Goal: Answer question/provide support: Share knowledge or assist other users

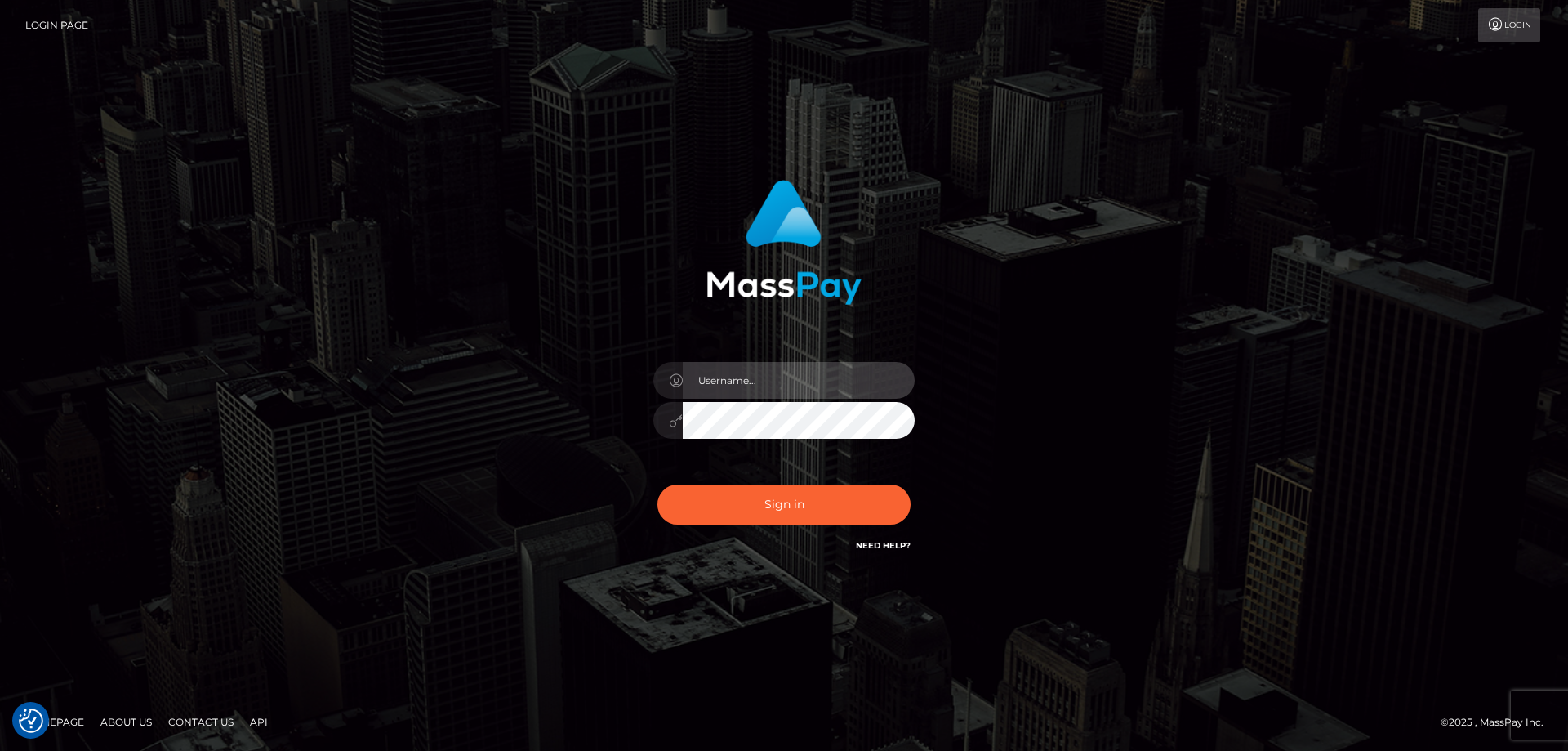
type input "Dan.Cirnat"
click at [904, 474] on div at bounding box center [764, 532] width 335 height 186
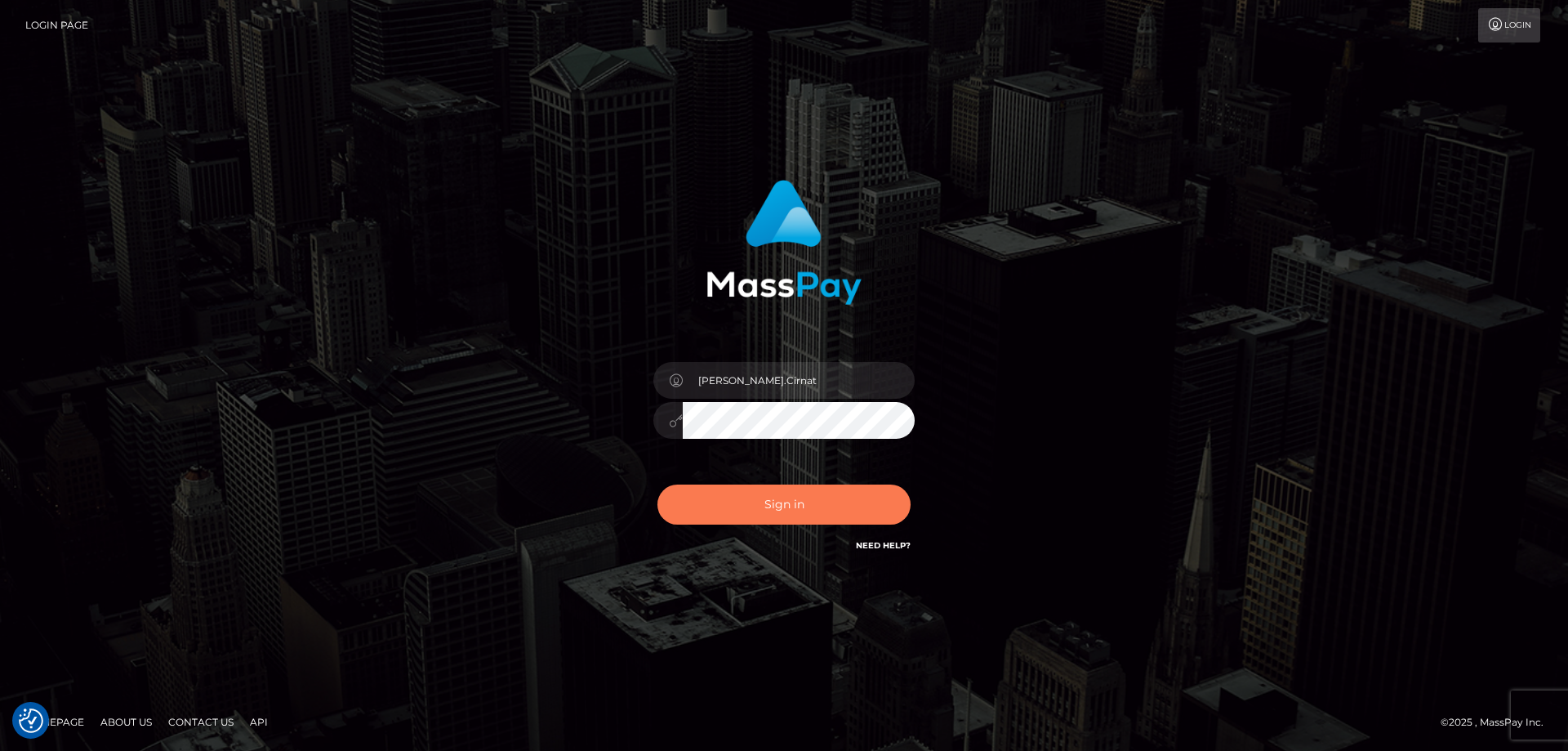
click at [727, 492] on button "Sign in" at bounding box center [784, 504] width 253 height 40
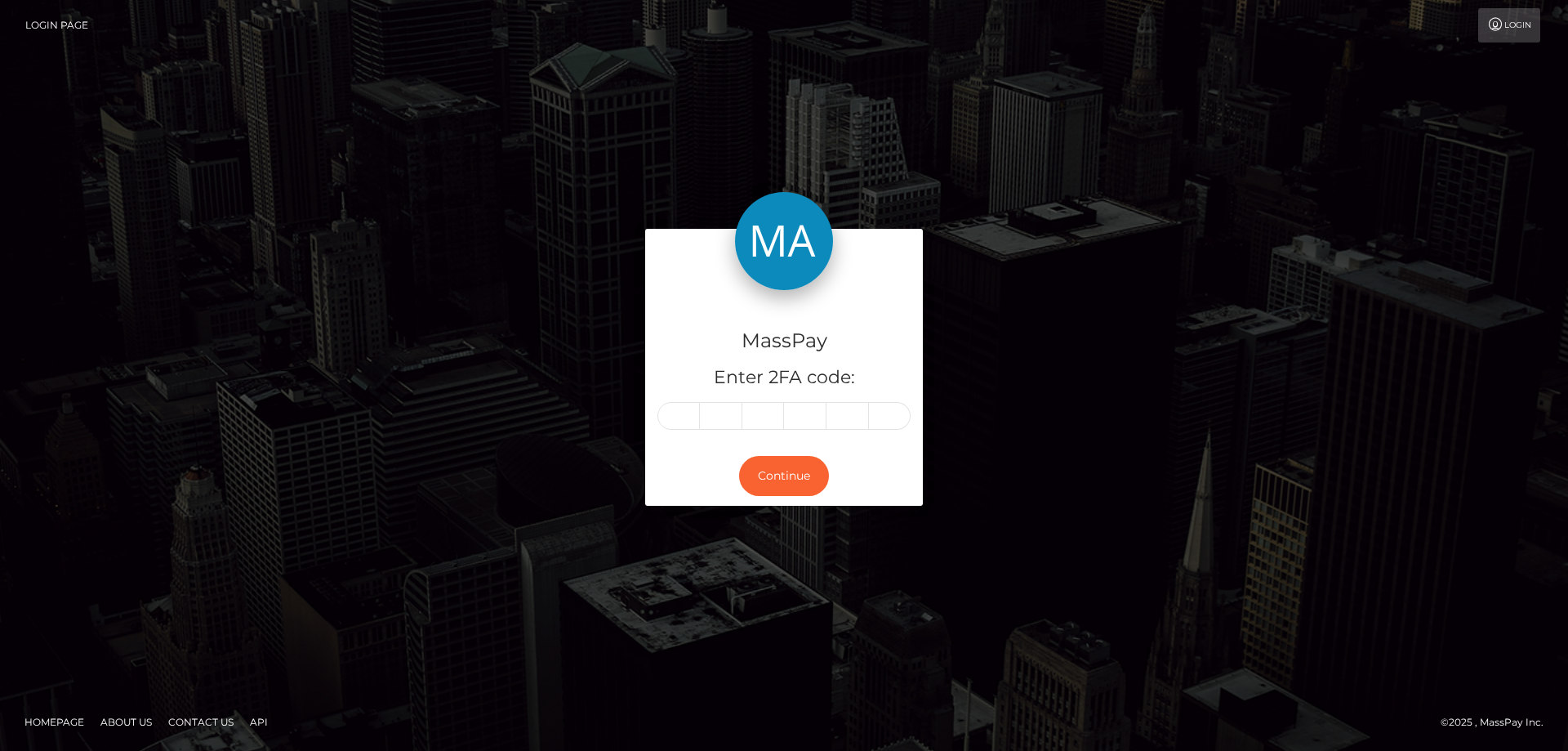
click at [692, 413] on input "text" at bounding box center [678, 415] width 43 height 28
type input "9"
type input "5"
type input "8"
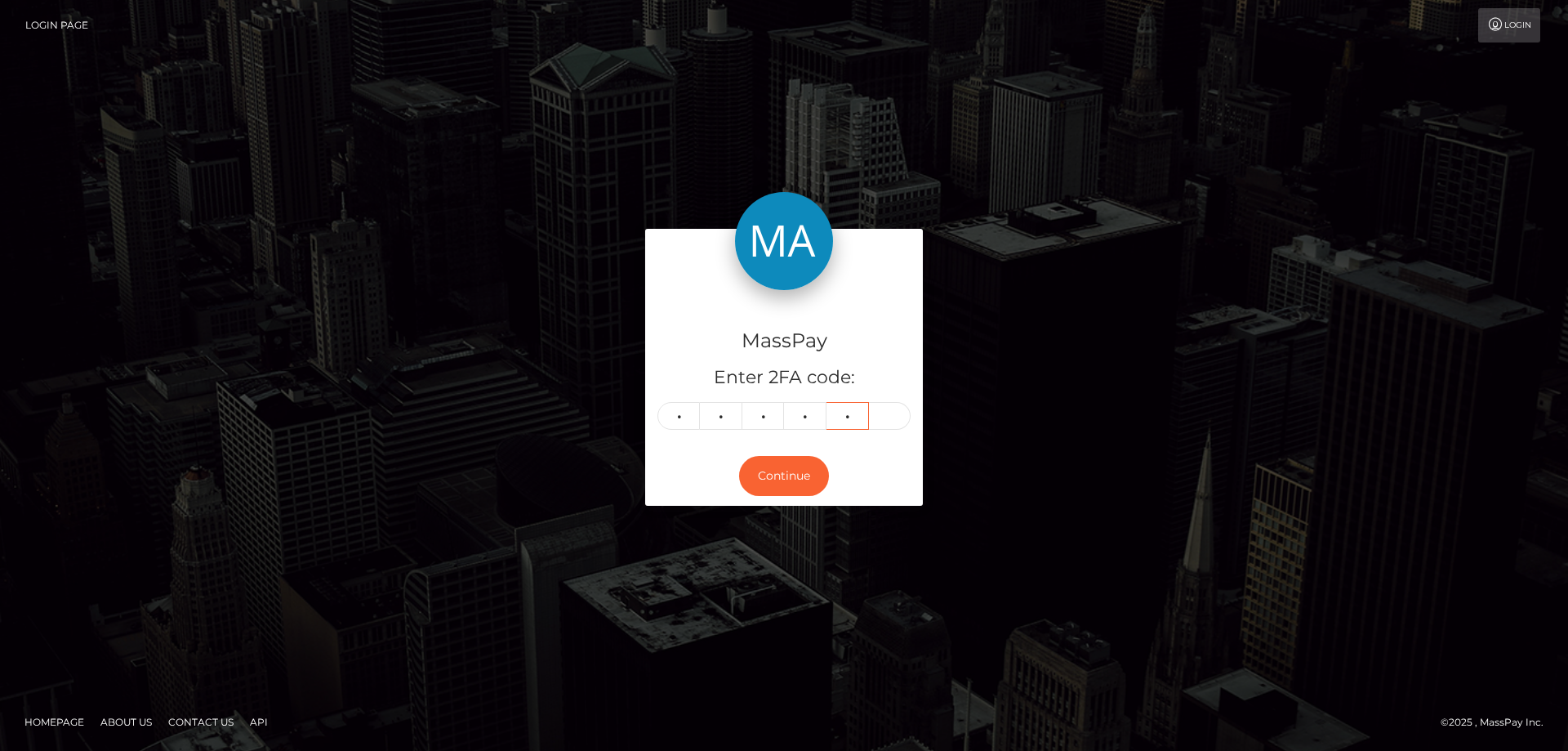
type input "1"
type input "0"
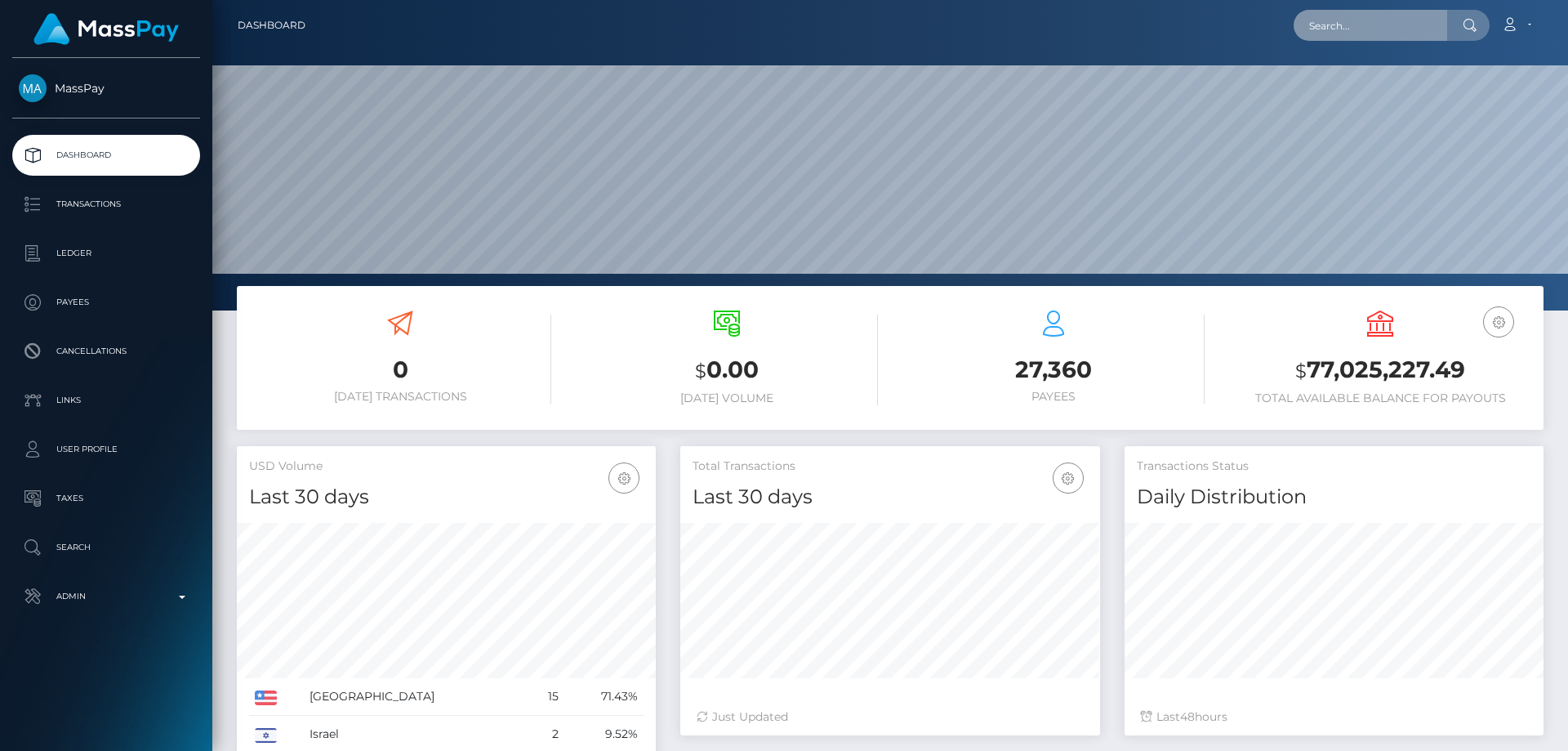
scroll to position [290, 419]
paste input "1298075857"
type input "1298075857"
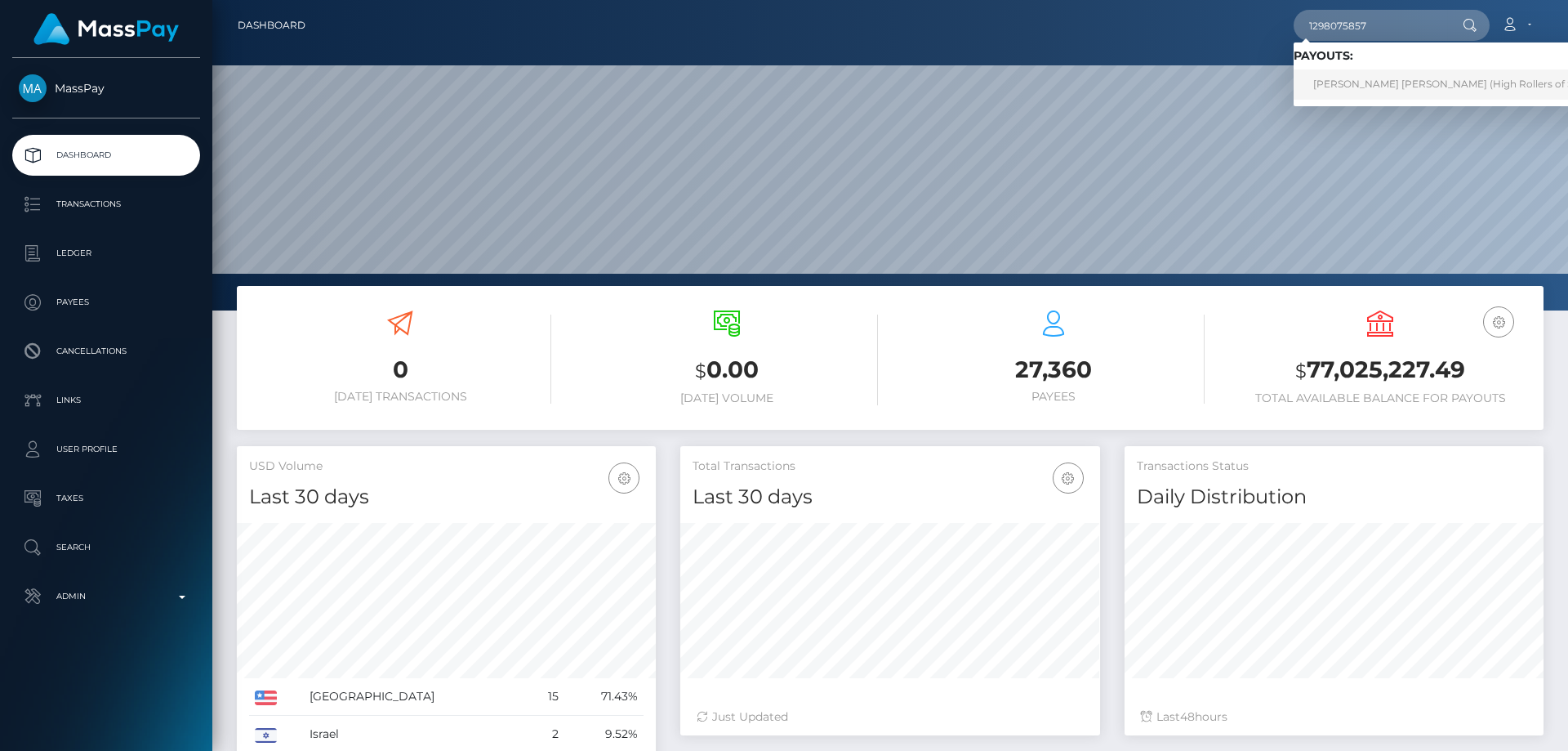
click at [1396, 85] on link "Mary Grace Reyes Candelario (High Rollers of St Lucie Inc - Luckyrush.io)" at bounding box center [1518, 85] width 449 height 30
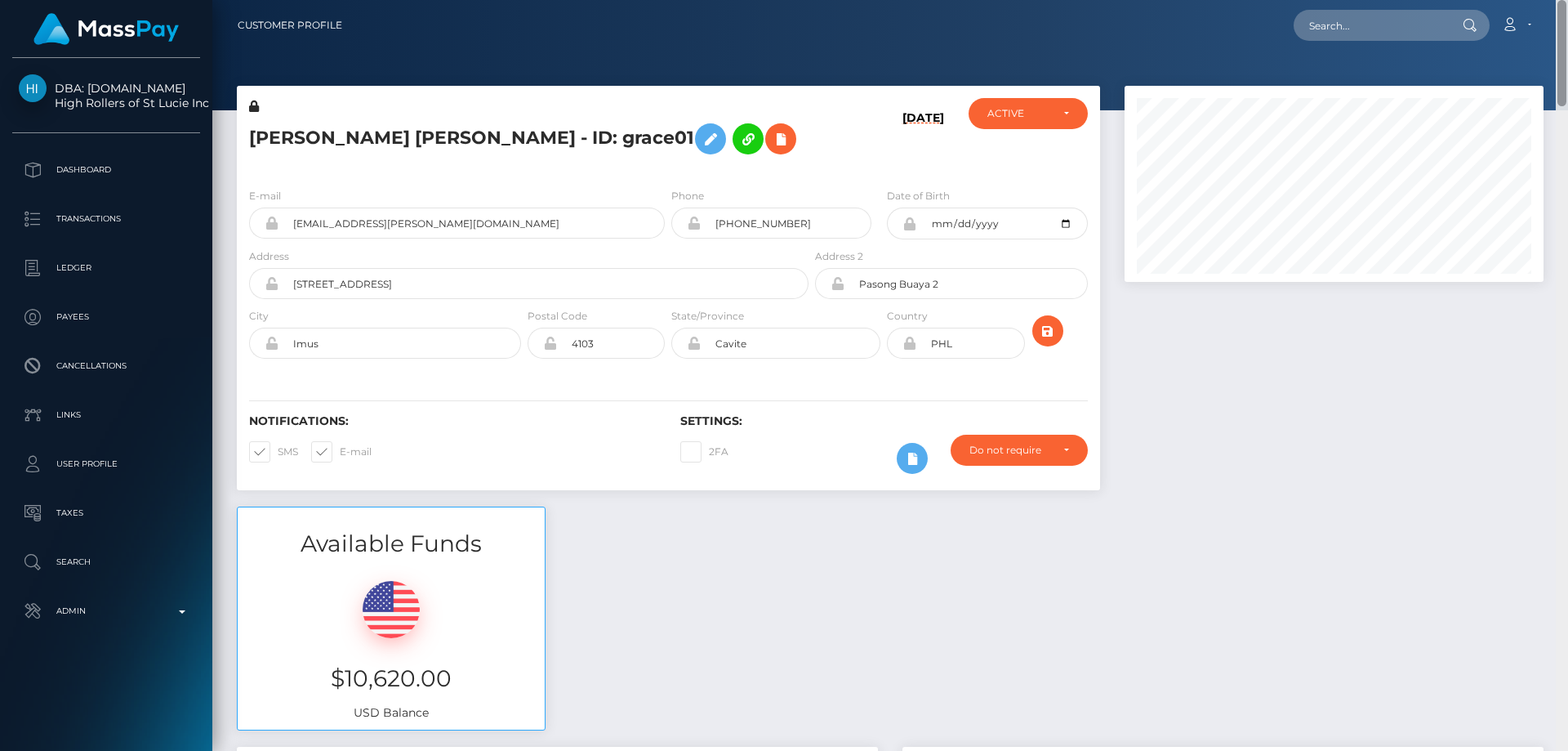
drag, startPoint x: 1564, startPoint y: 686, endPoint x: 1567, endPoint y: -99, distance: 785.0
click at [1567, 0] on html "DBA: Luckyrush.io High Rollers of St Lucie Inc Dashboard Transactions Ledger Pa…" at bounding box center [784, 375] width 1568 height 751
click at [1048, 324] on icon "submit" at bounding box center [1048, 331] width 20 height 20
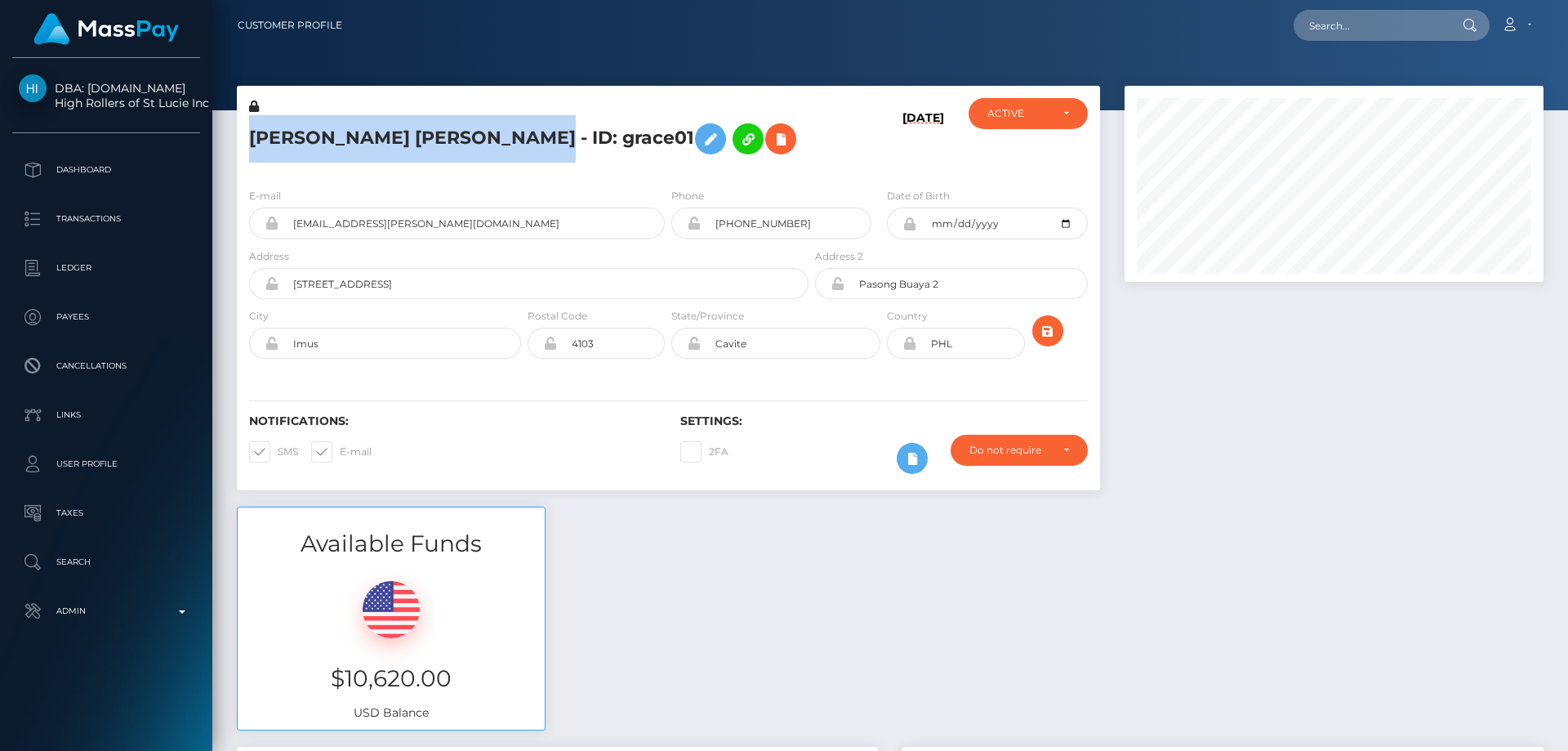
click at [255, 144] on h5 "Mary Grace Reyes Candelario - ID: grace01" at bounding box center [524, 138] width 550 height 47
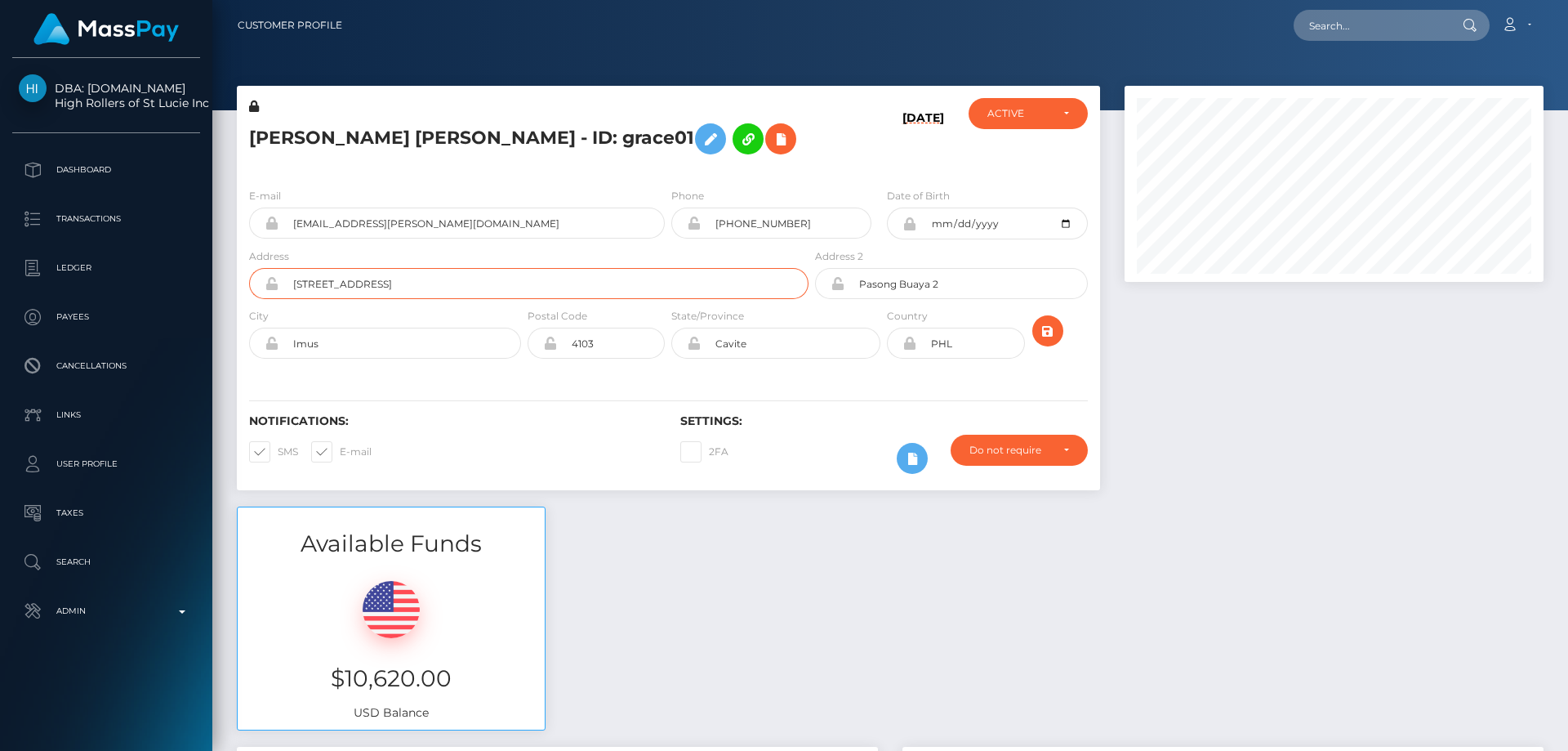
drag, startPoint x: 368, startPoint y: 289, endPoint x: 287, endPoint y: 287, distance: 81.0
click at [287, 287] on input "Block 11 Lot 25 Dahlia St. Phase 11 A" at bounding box center [543, 283] width 530 height 31
drag, startPoint x: 343, startPoint y: 351, endPoint x: 291, endPoint y: 348, distance: 52.1
click at [291, 348] on input "Imus" at bounding box center [400, 343] width 242 height 31
click at [544, 192] on div "E-mail grace.candelario.21@gmail.com" at bounding box center [457, 213] width 416 height 52
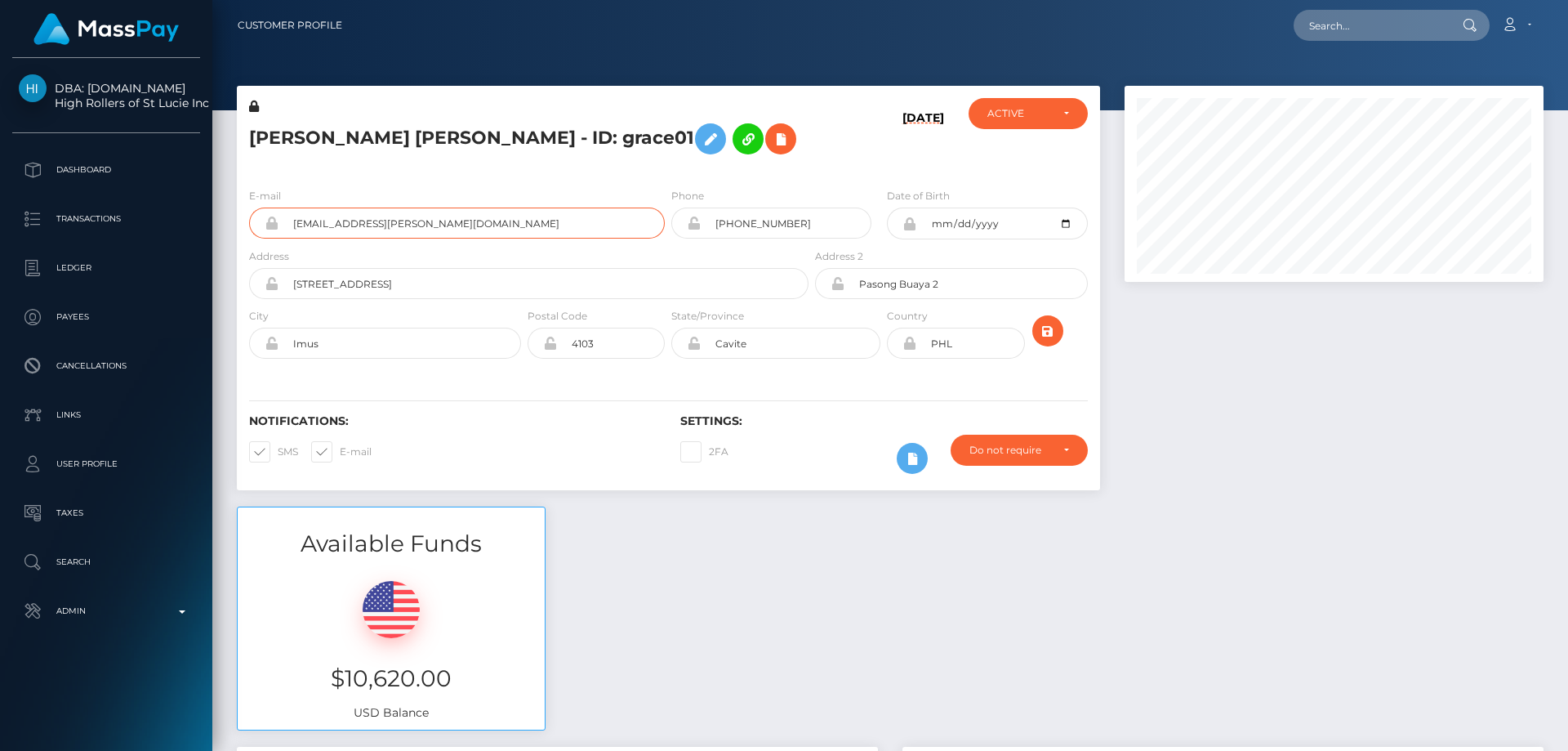
drag, startPoint x: 472, startPoint y: 222, endPoint x: 272, endPoint y: 217, distance: 200.1
click at [272, 217] on div "grace.candelario.21@gmail.com" at bounding box center [457, 223] width 416 height 31
drag, startPoint x: 793, startPoint y: 224, endPoint x: 717, endPoint y: 222, distance: 76.0
click at [717, 222] on input "+639215451831" at bounding box center [786, 223] width 171 height 31
paste input "poact_Gjk9vNpyns6Y"
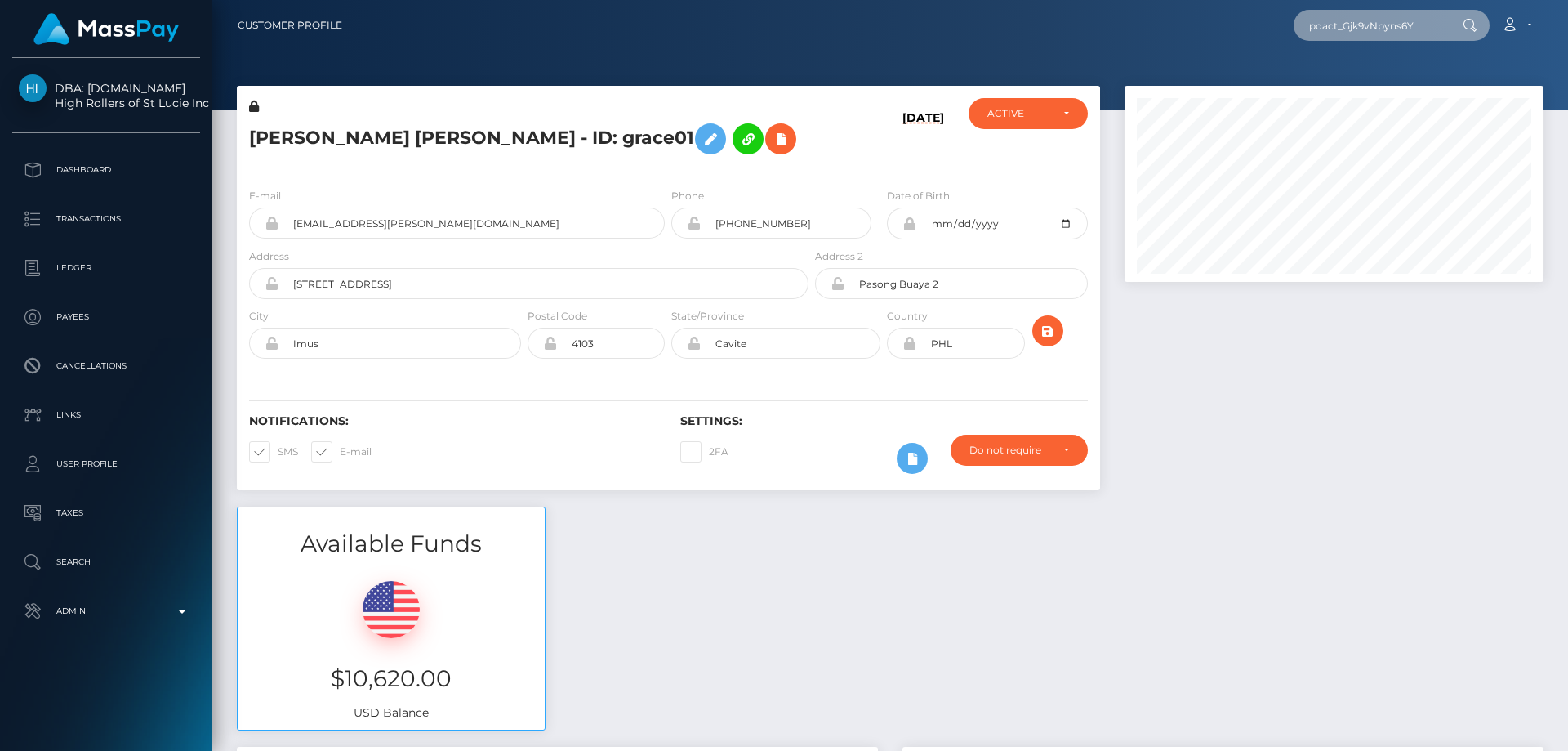
type input "poact_Gjk9vNpyns6Y"
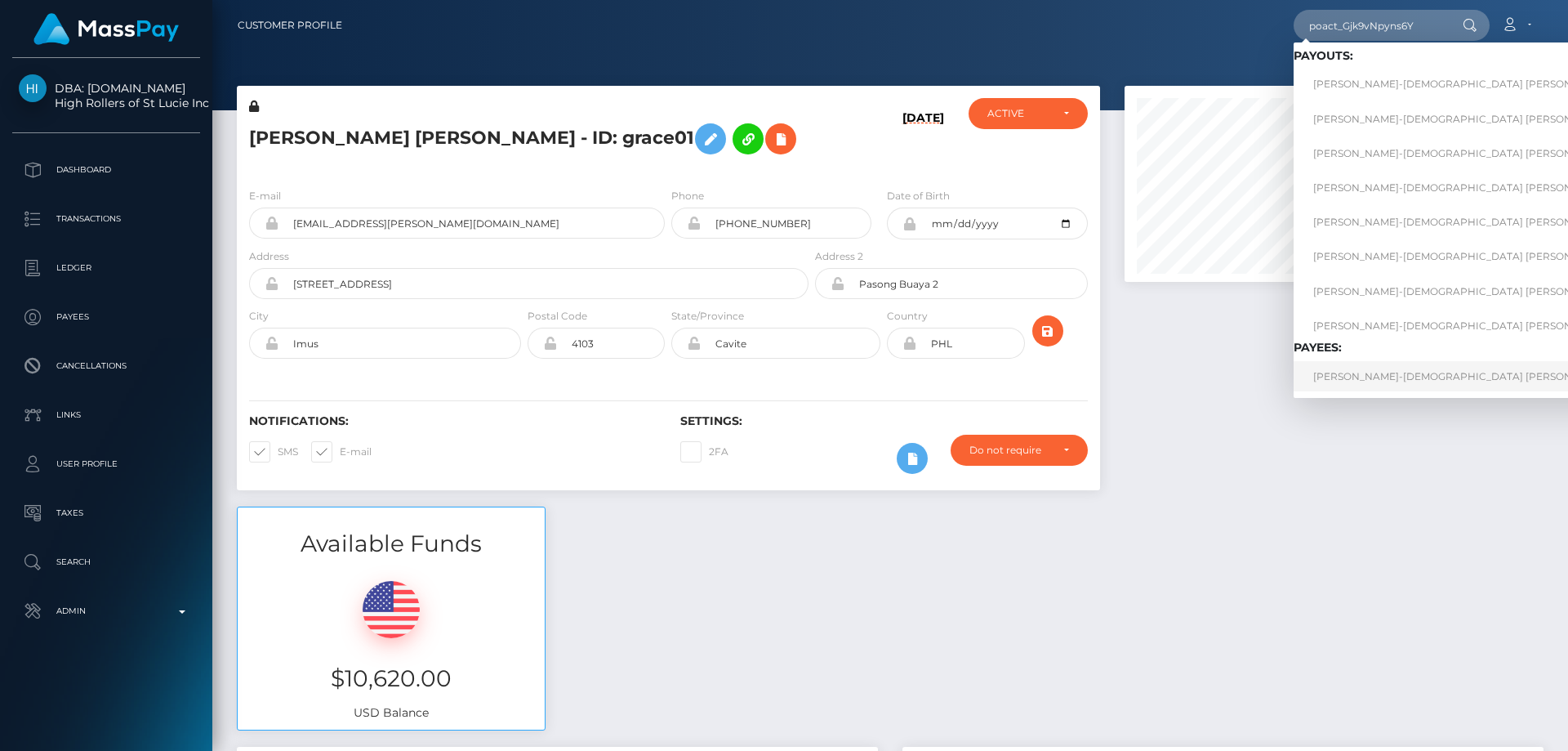
click at [1382, 379] on link "SHANA-GAY ALICIA SPENCE" at bounding box center [1495, 376] width 403 height 30
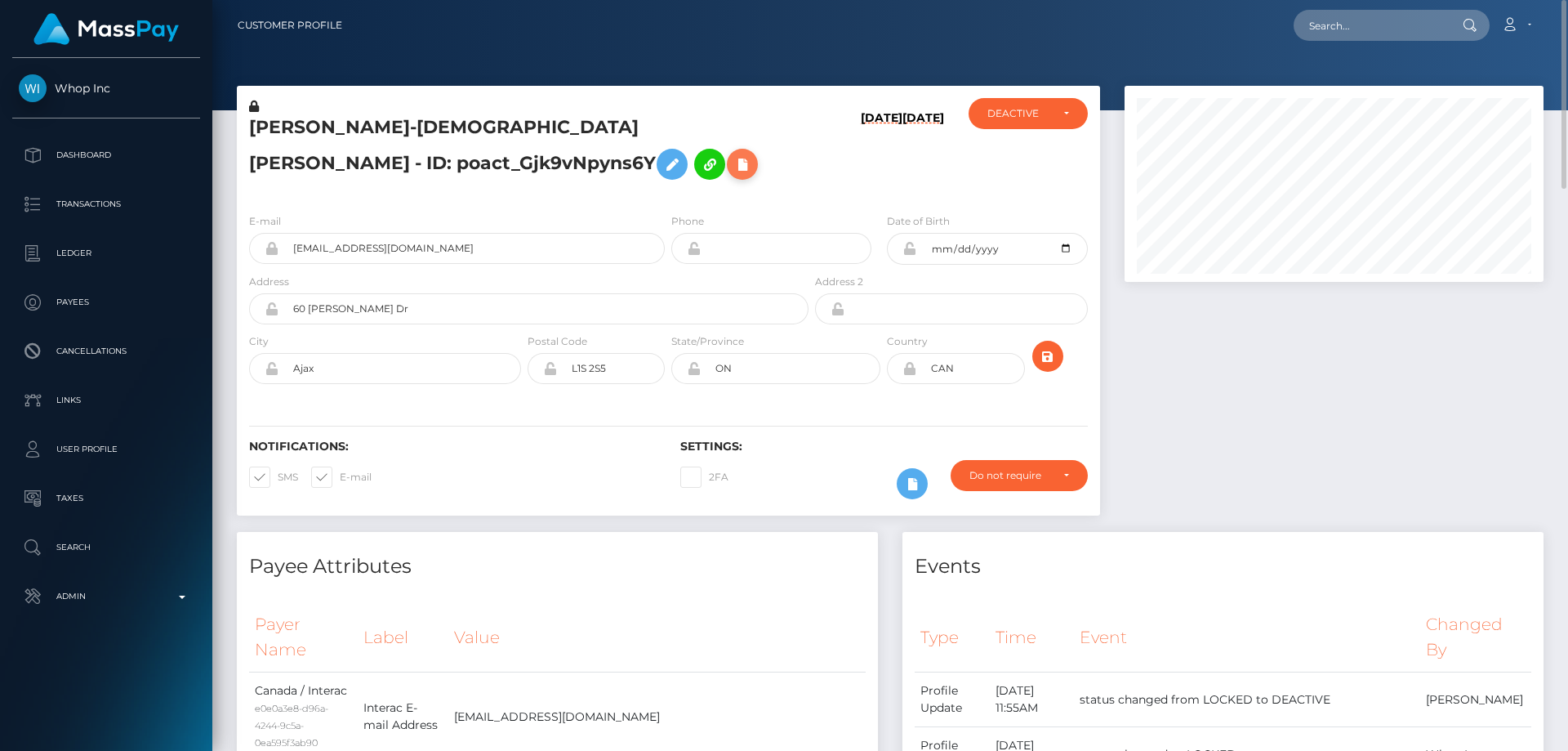
click at [733, 175] on icon at bounding box center [743, 164] width 20 height 20
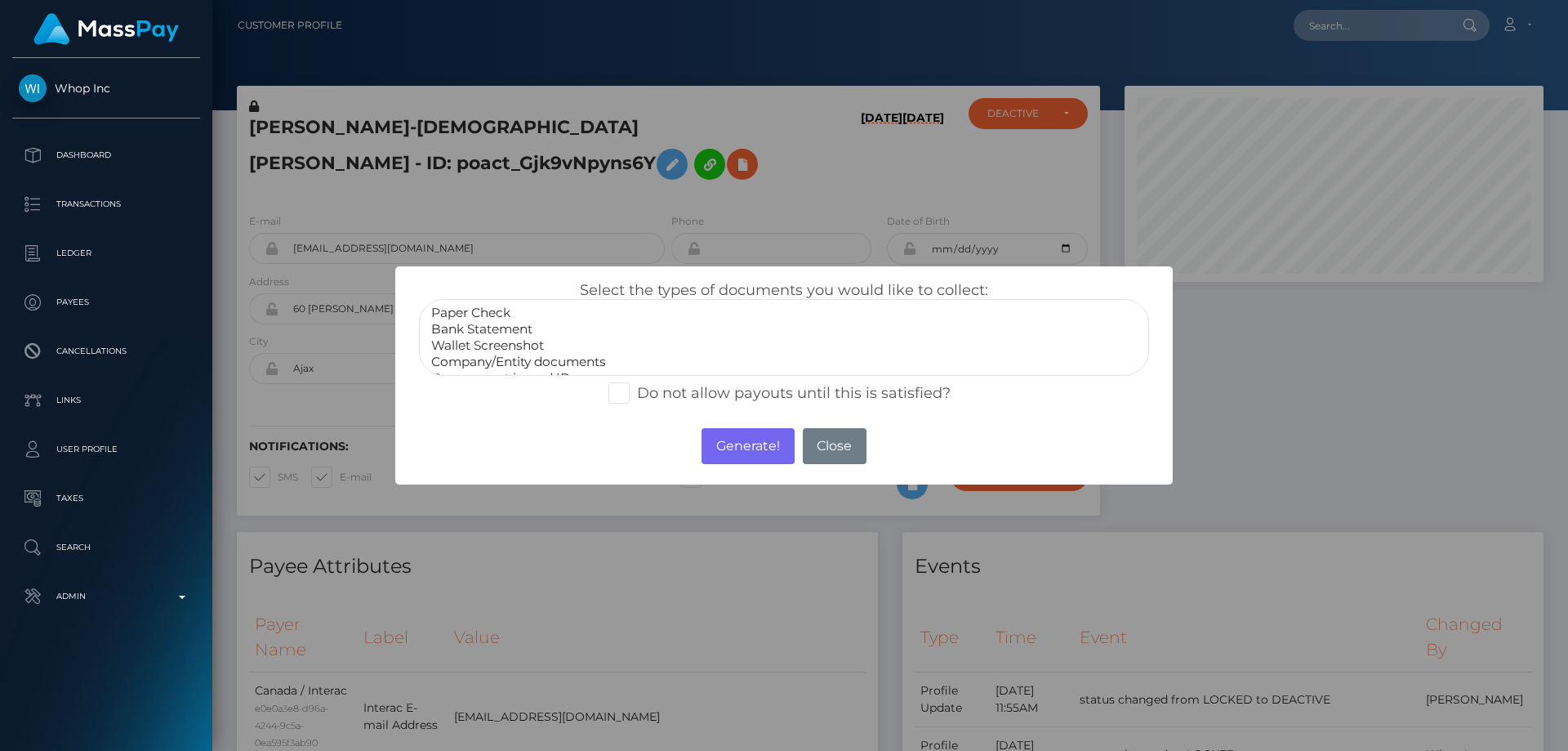
scroll to position [33, 0]
drag, startPoint x: 509, startPoint y: 363, endPoint x: 518, endPoint y: 364, distance: 9.1
select select "Miscellaneous"
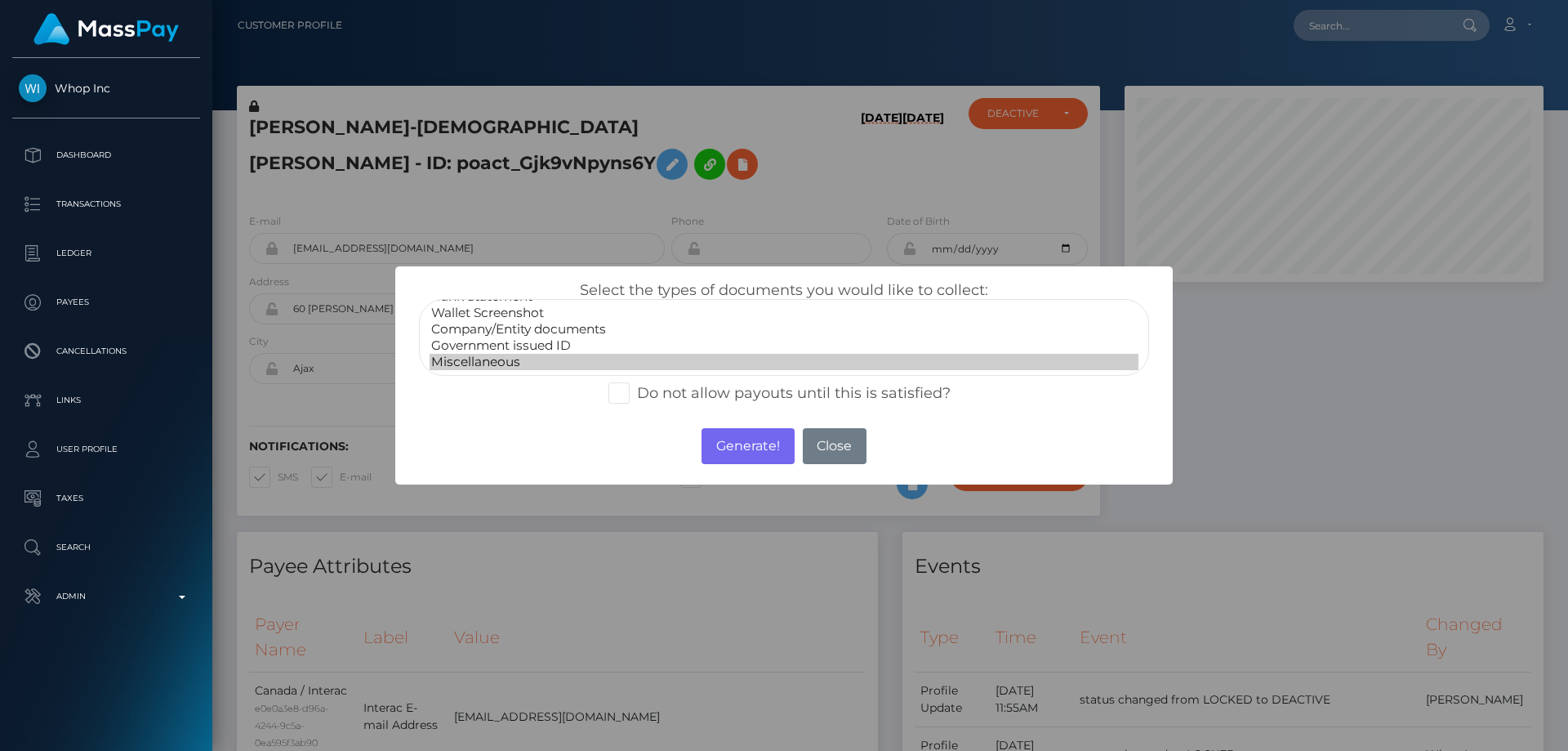
click at [509, 363] on option "Miscellaneous" at bounding box center [784, 362] width 709 height 16
click at [752, 452] on button "Generate!" at bounding box center [748, 446] width 93 height 36
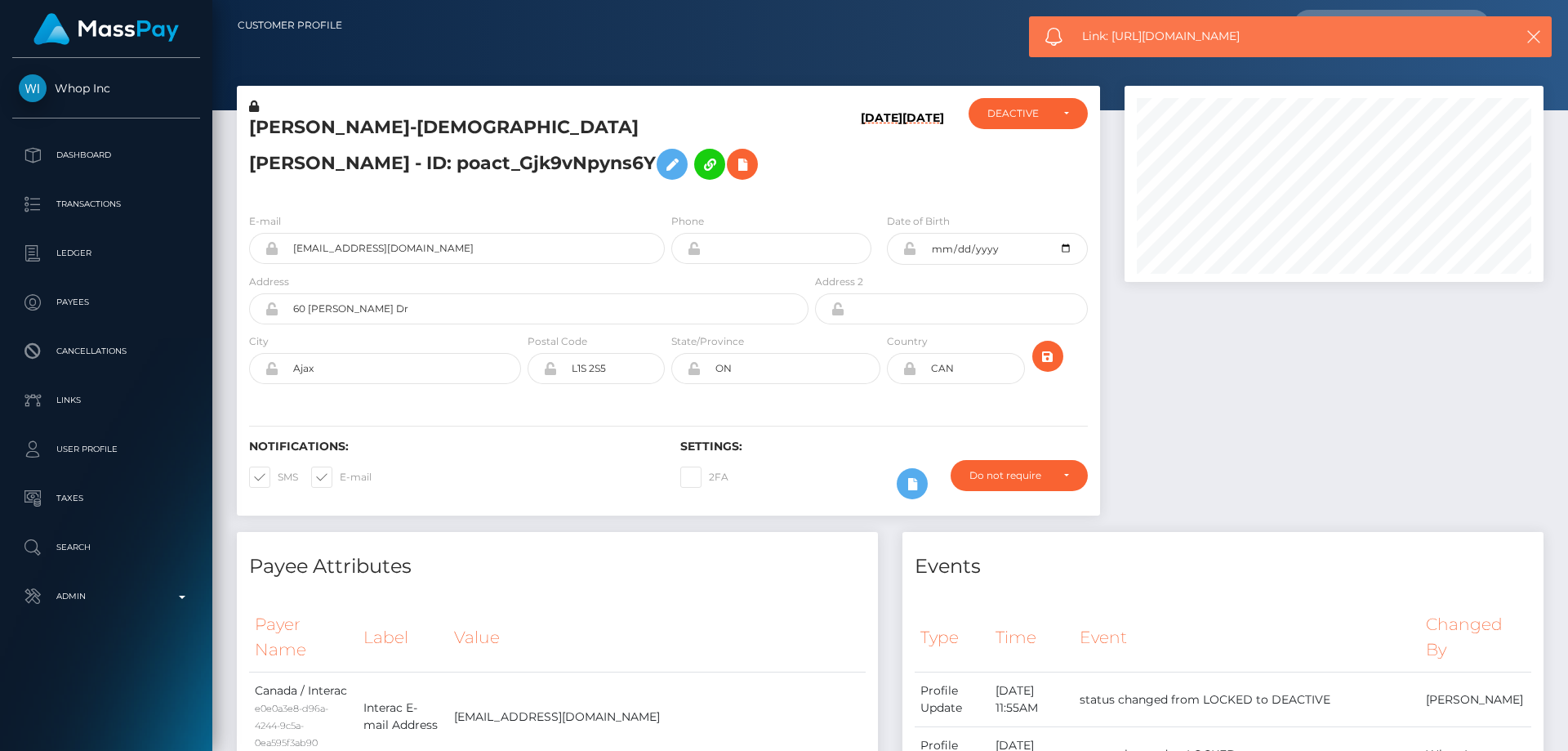
drag, startPoint x: 1263, startPoint y: 35, endPoint x: 1115, endPoint y: 40, distance: 148.1
click at [1115, 40] on span "Link: https://l.maspay.io/zhrdE" at bounding box center [1283, 36] width 403 height 17
copy span "https://l.maspay.io/zhrdE"
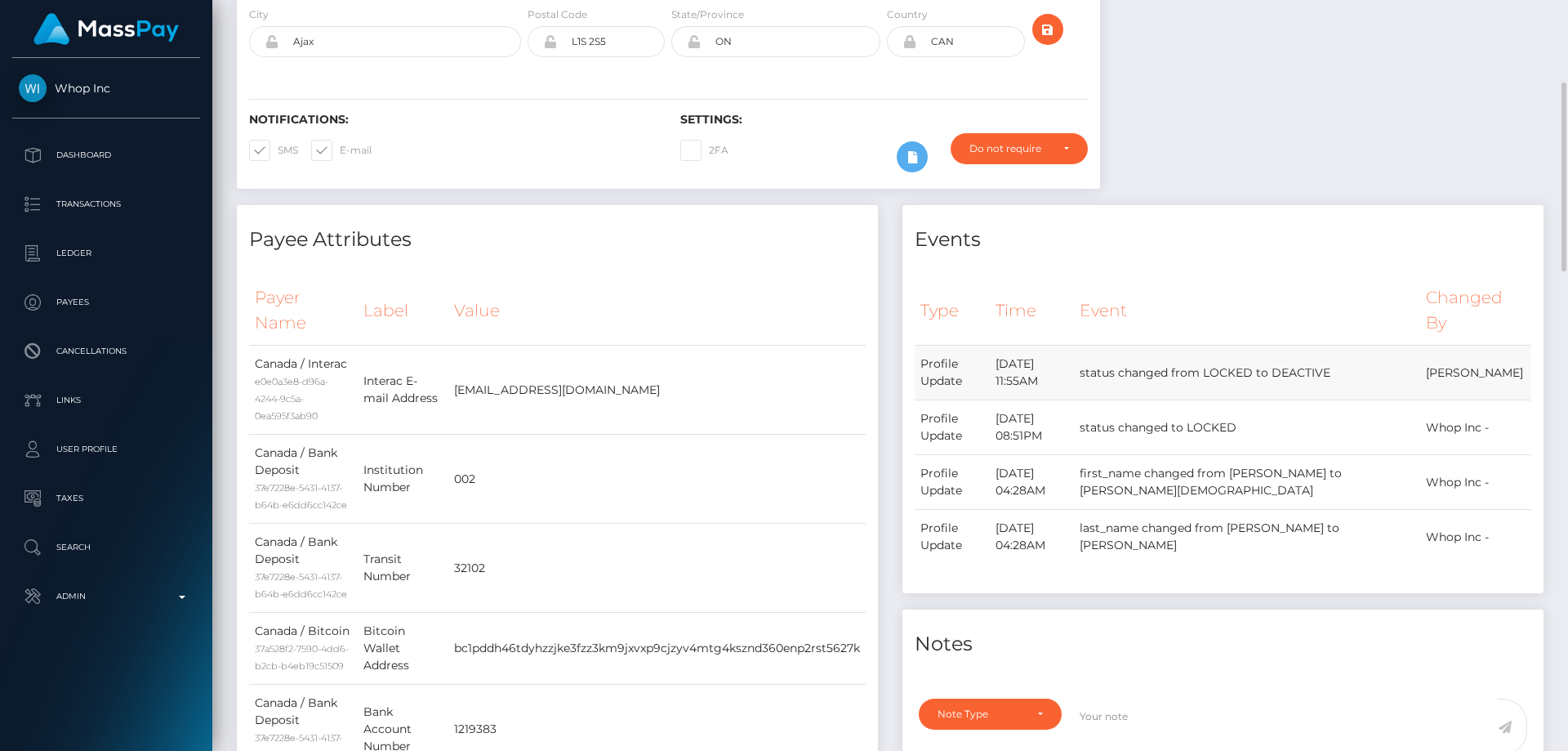
scroll to position [572, 0]
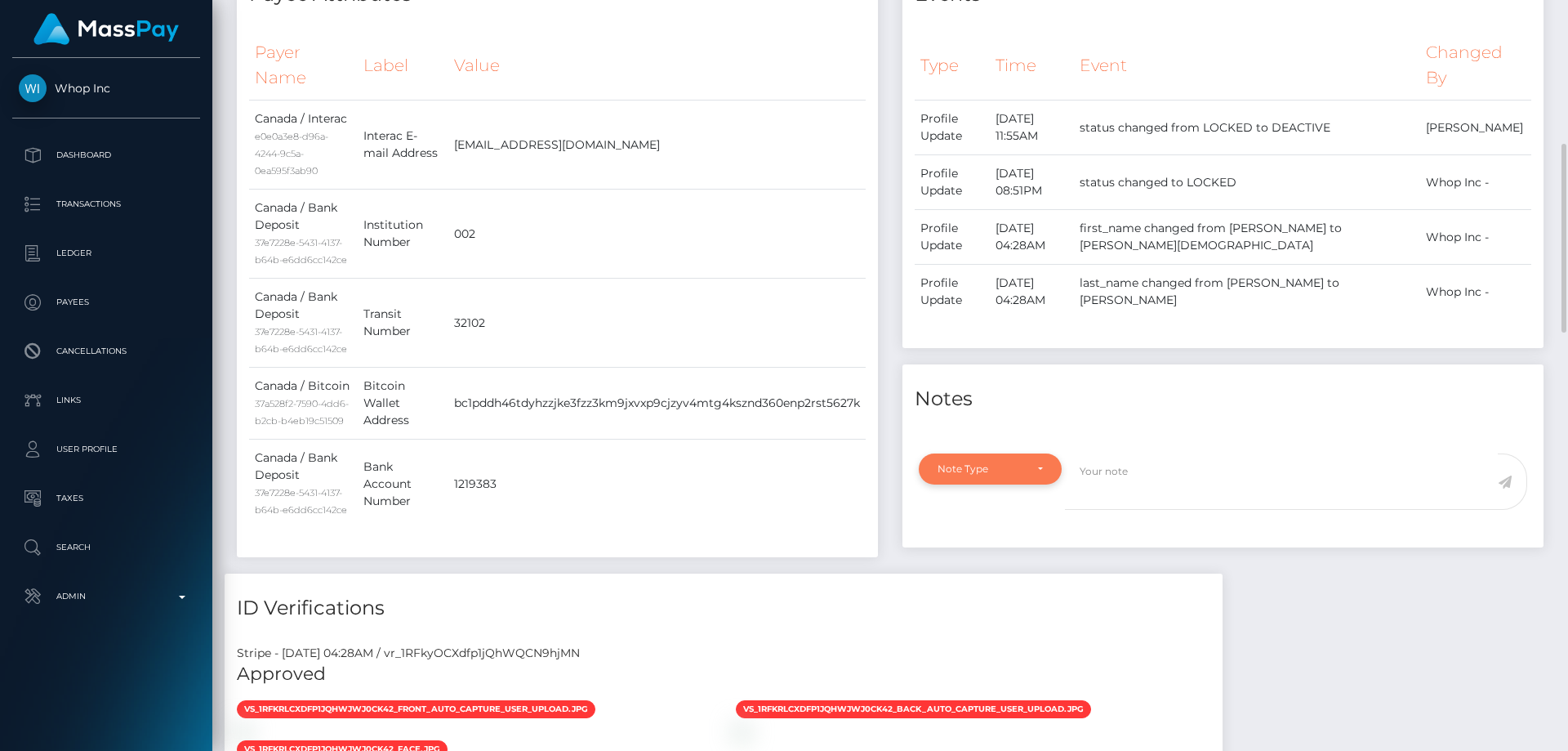
drag, startPoint x: 962, startPoint y: 486, endPoint x: 965, endPoint y: 505, distance: 19.2
click at [963, 476] on div "Note Type" at bounding box center [980, 469] width 86 height 13
drag, startPoint x: 987, startPoint y: 571, endPoint x: 1036, endPoint y: 558, distance: 50.7
click at [1008, 562] on link "Compliance" at bounding box center [990, 547] width 143 height 30
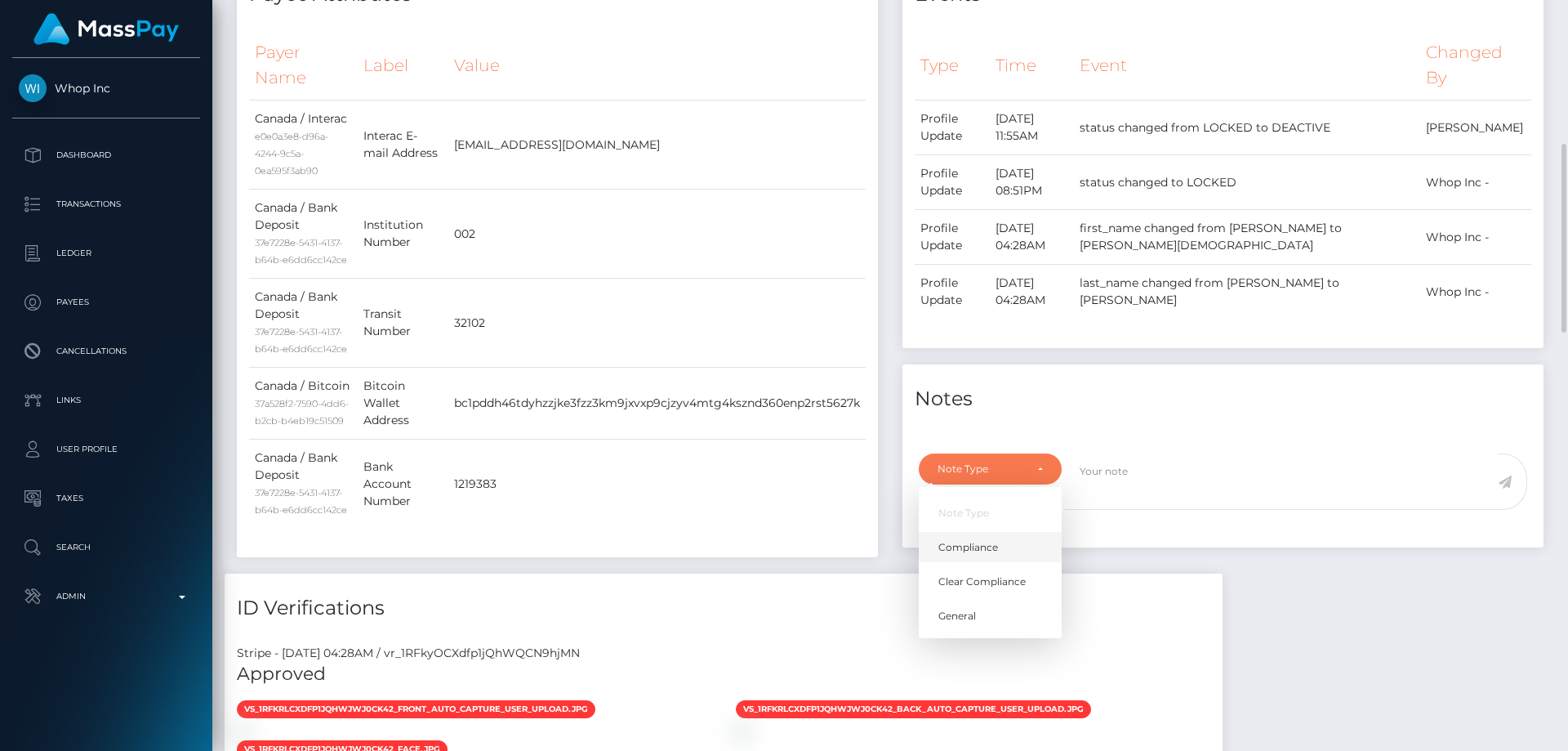
select select "COMPLIANCE"
click at [1144, 498] on textarea at bounding box center [1281, 481] width 433 height 56
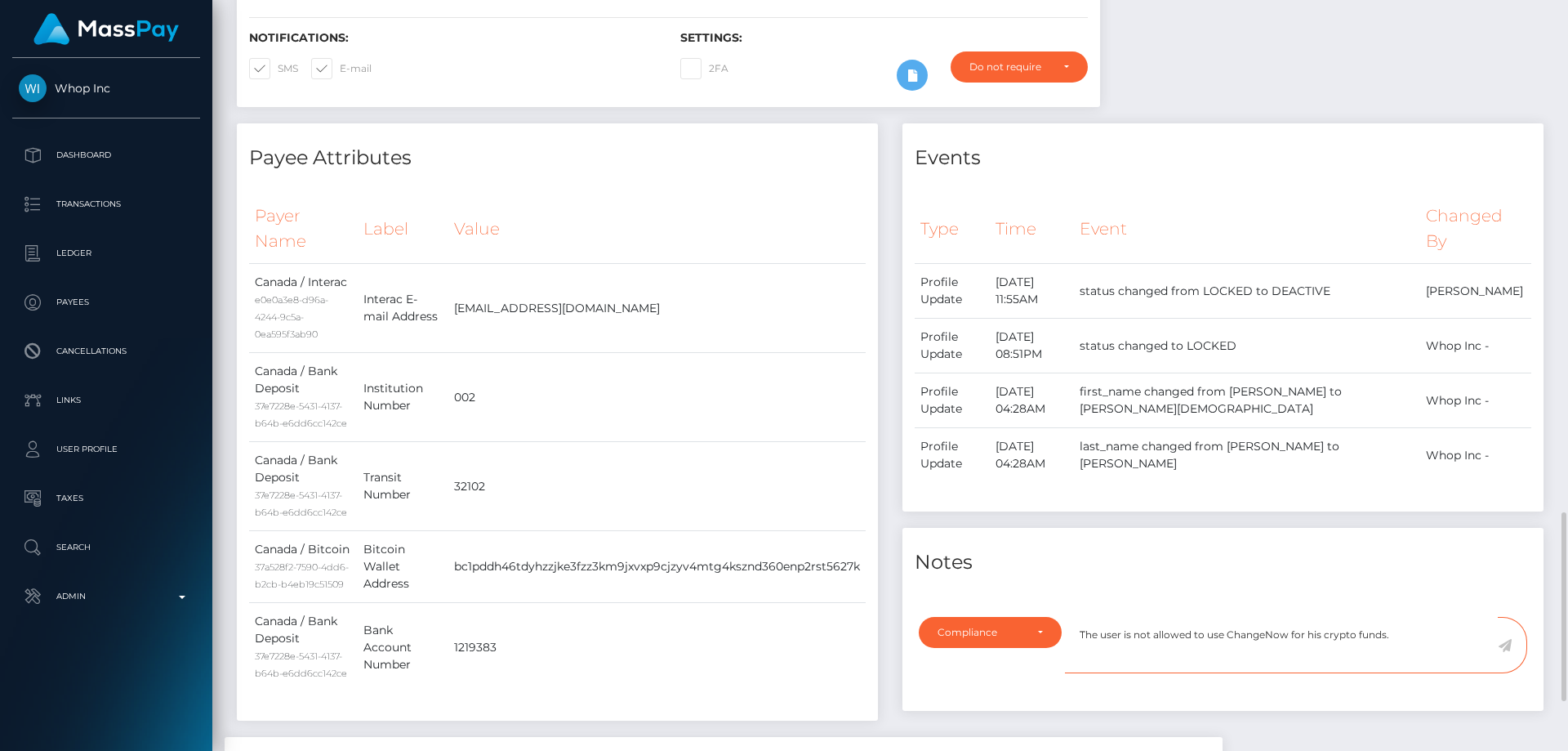
scroll to position [735, 0]
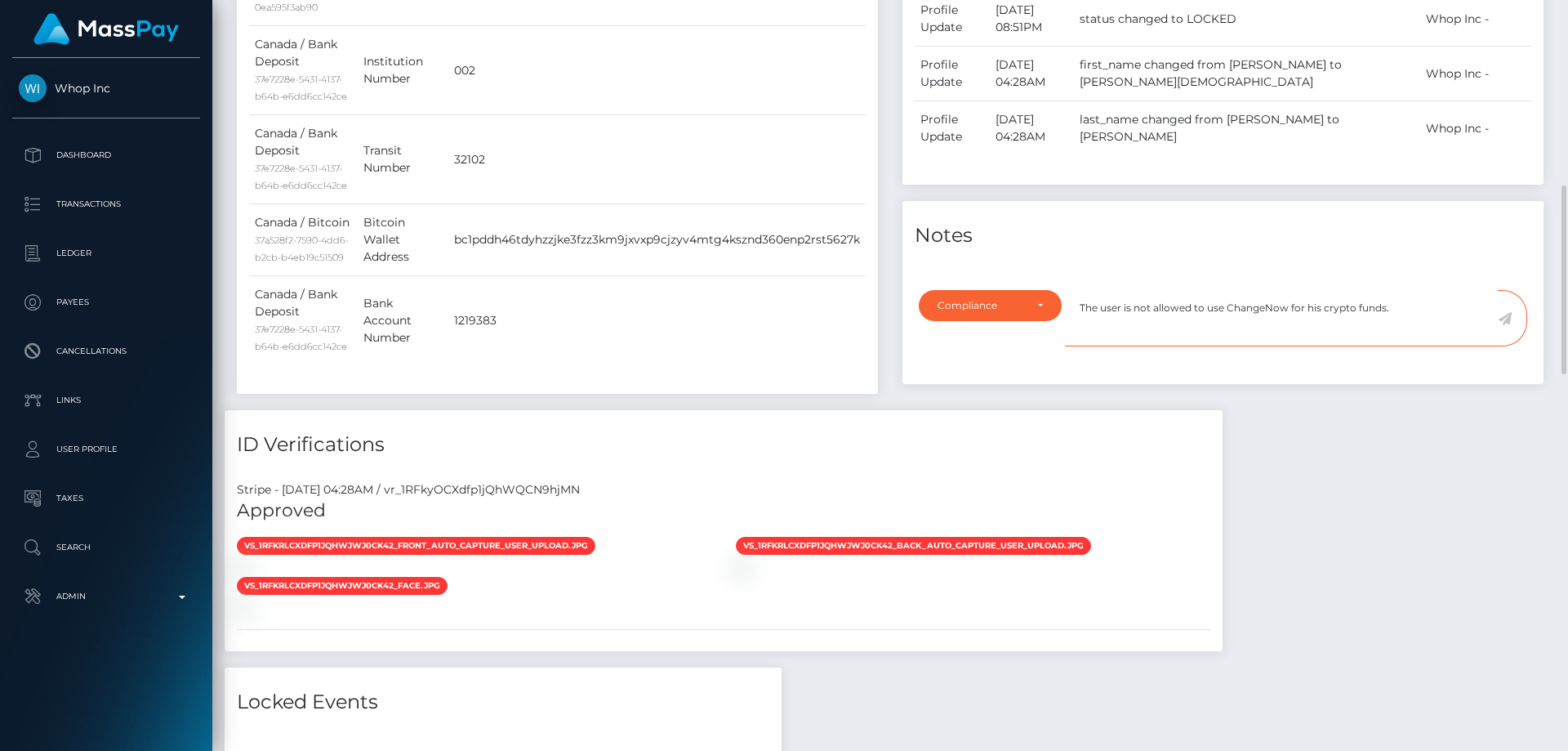
click at [1422, 331] on textarea "The user is not allowed to use ChangeNow for his crypto funds." at bounding box center [1281, 318] width 433 height 56
click at [1401, 328] on textarea "The user is not allowed to use ChangeNow for his crypto funds. COnfirmation rw" at bounding box center [1281, 318] width 433 height 56
drag, startPoint x: 1464, startPoint y: 331, endPoint x: 1503, endPoint y: 350, distance: 43.4
click at [1464, 331] on textarea "The user is not allowed to use ChangeNow for his crypto funds. Cnfirmation rw" at bounding box center [1281, 318] width 433 height 56
click at [1188, 347] on textarea "The user is not allowed to use ChangeNow for his crypto funds. Confirmation req…" at bounding box center [1281, 318] width 433 height 56
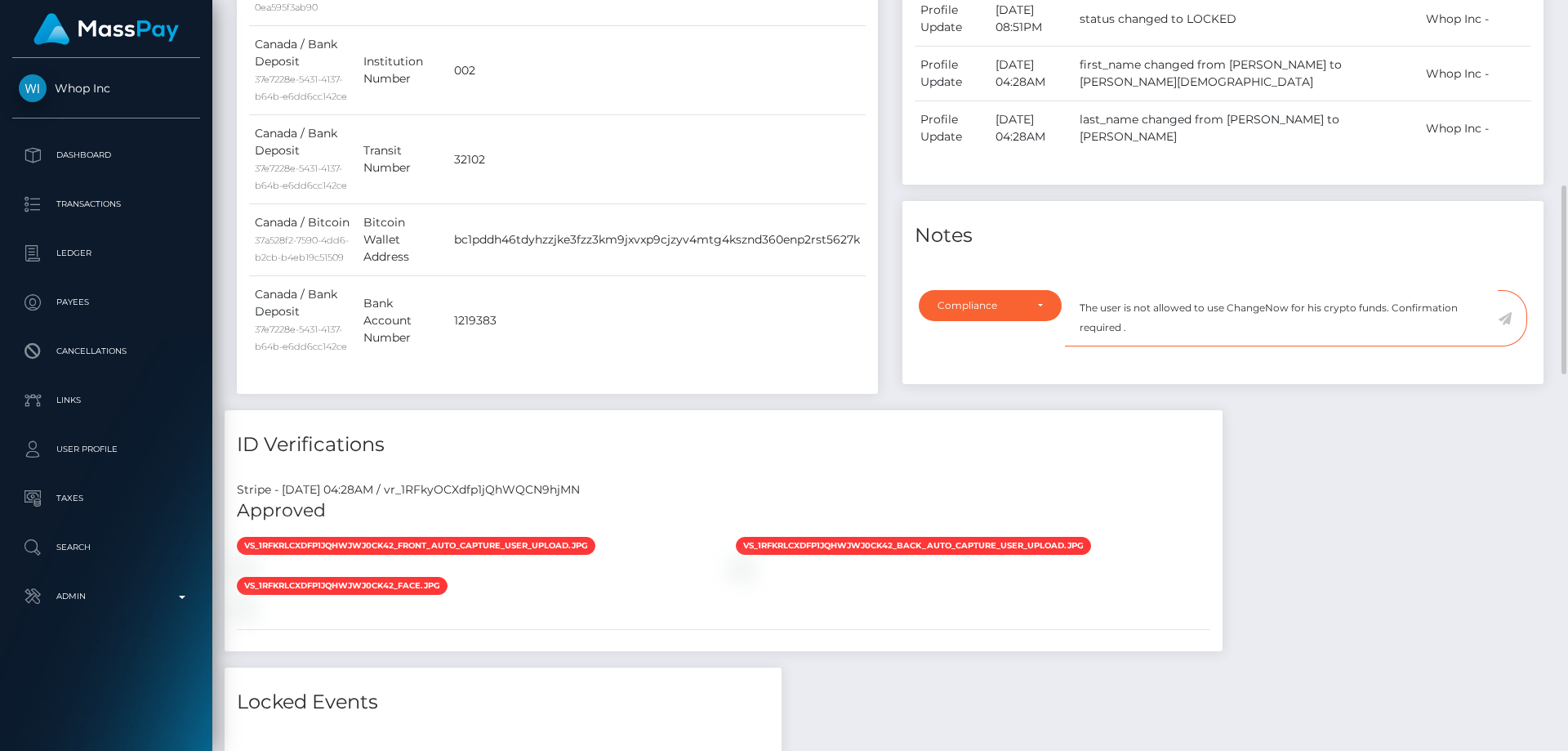
type textarea "The user is not allowed to use ChangeNow for his crypto funds. Confirmation req…"
click at [1506, 325] on icon at bounding box center [1505, 318] width 14 height 13
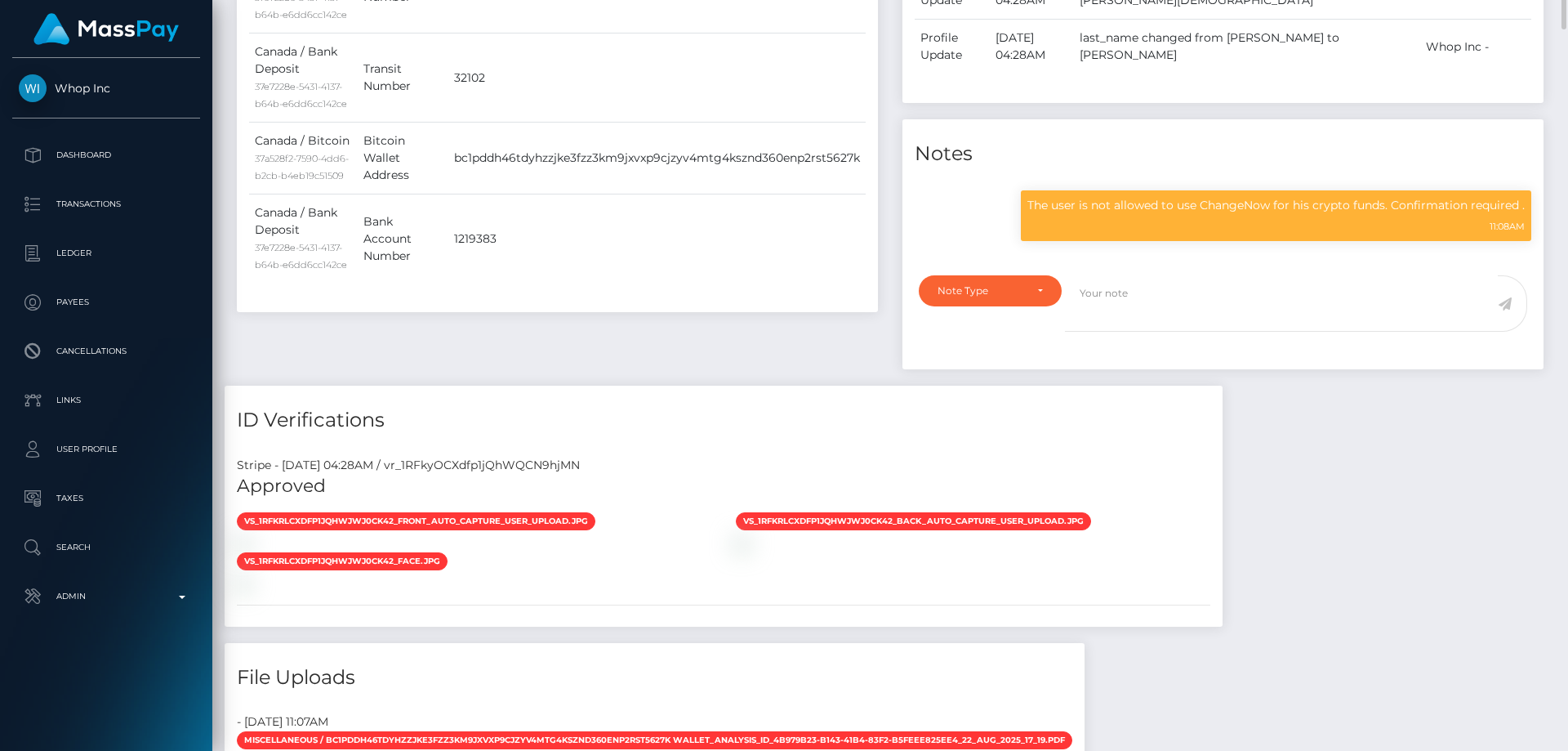
scroll to position [572, 0]
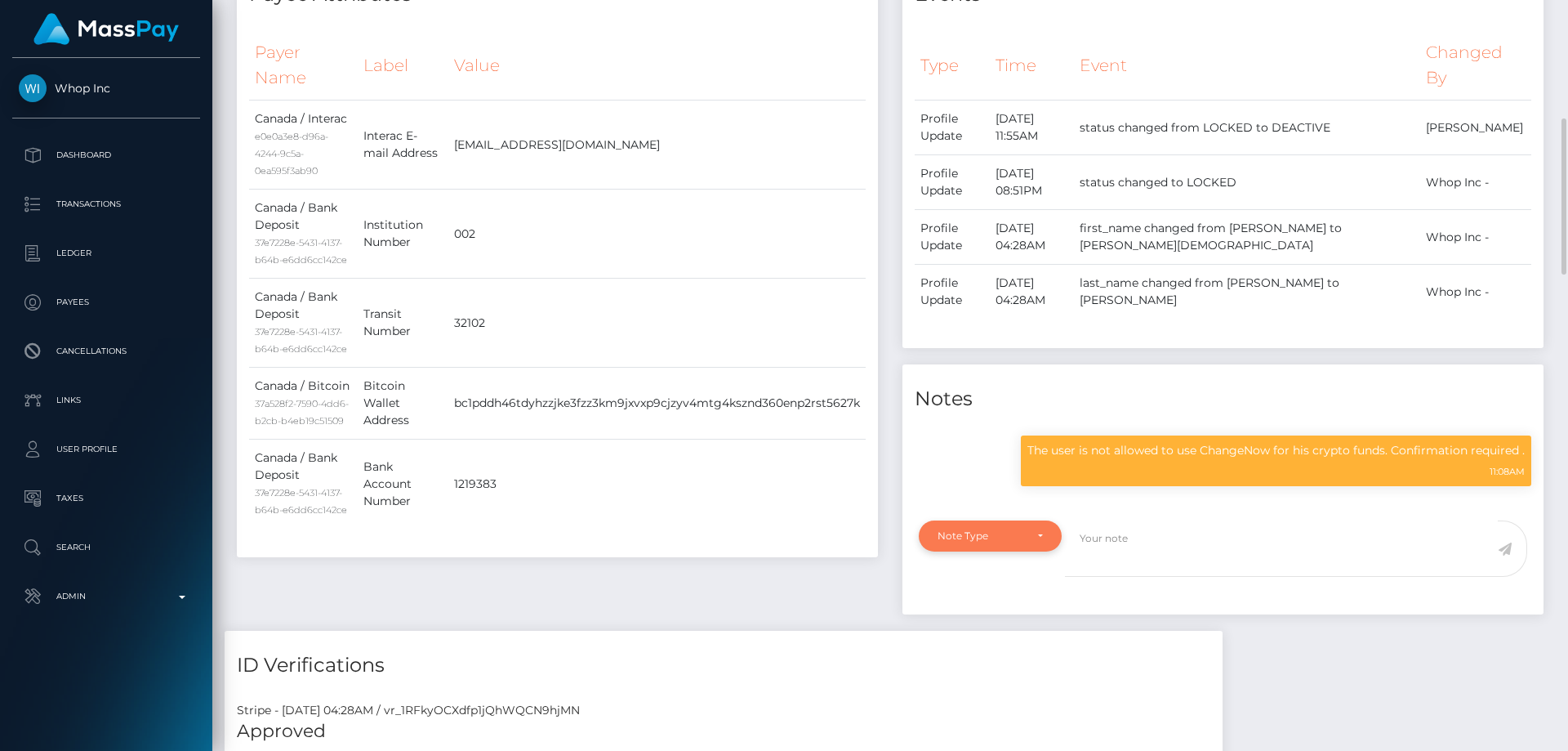
click at [1047, 551] on div "Note Type" at bounding box center [990, 535] width 143 height 31
click at [995, 437] on span "Compliance" at bounding box center [968, 429] width 60 height 15
select select "COMPLIANCE"
click at [1120, 576] on textarea at bounding box center [1281, 548] width 433 height 56
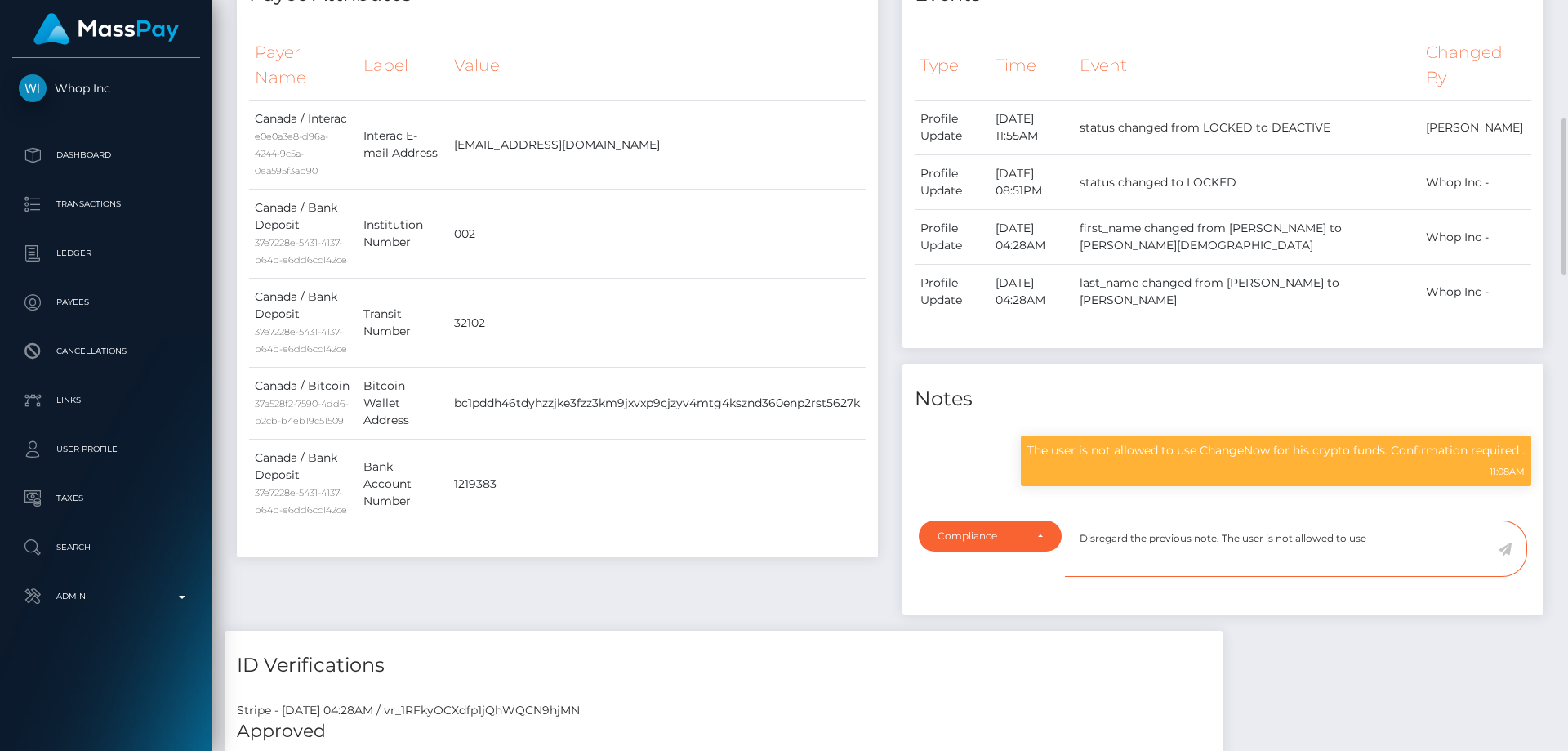
paste textarea "Changelly"
drag, startPoint x: 1277, startPoint y: 469, endPoint x: 1525, endPoint y: 477, distance: 248.1
click at [1525, 477] on div "The user is not allowed to use ChangeNow for his crypto funds. Confirmation req…" at bounding box center [1275, 461] width 510 height 51
copy p "for his crypto funds. Confirmation required ."
click at [1449, 559] on textarea "Disregard the previous note. The user is not allowed to use Changelly" at bounding box center [1281, 548] width 433 height 56
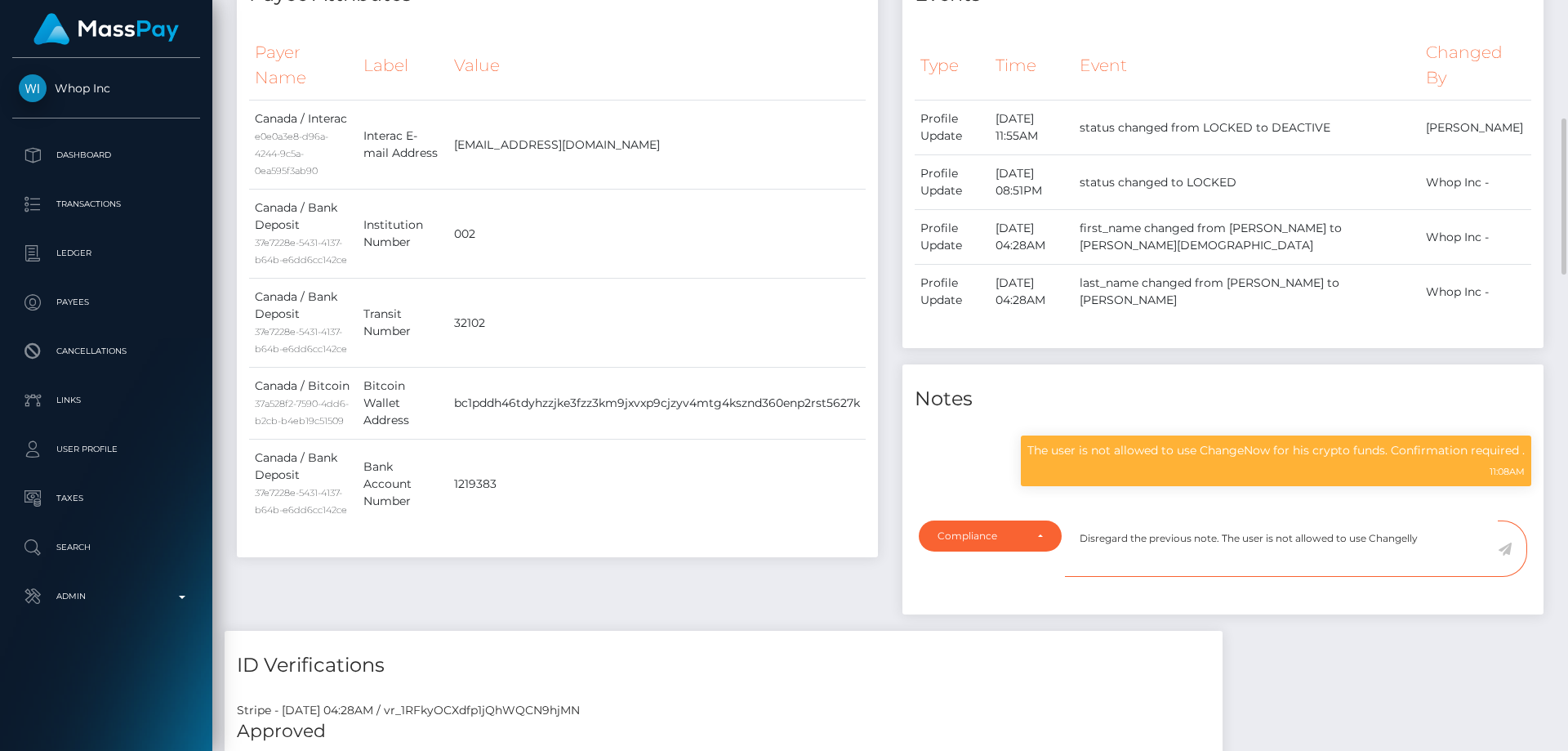
paste textarea "for his crypto funds. Confirmation required ."
type textarea "Disregard the previous note. The user is not allowed to use Changelly for his c…"
click at [1504, 556] on icon at bounding box center [1505, 549] width 14 height 13
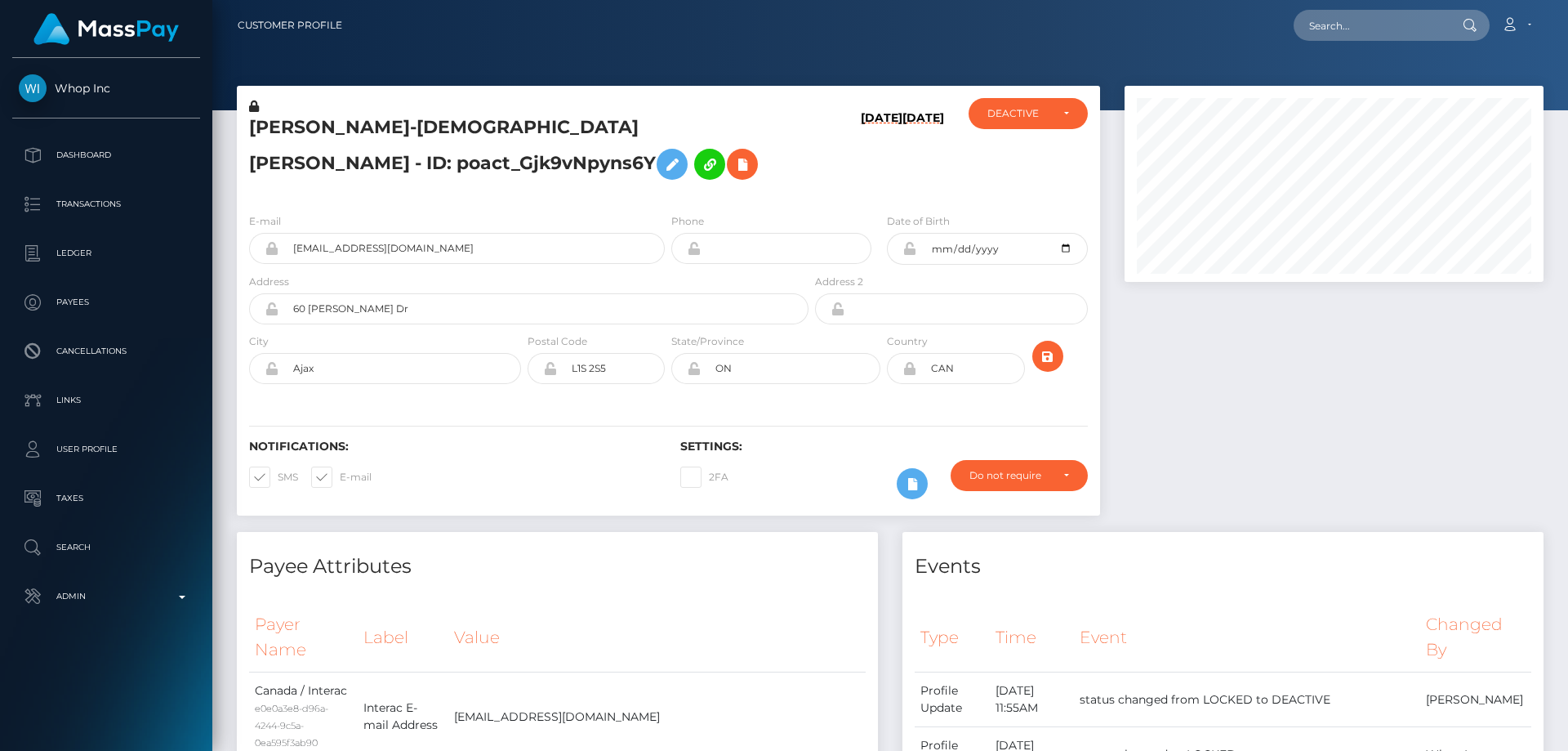
scroll to position [196, 419]
click at [366, 130] on h5 "[PERSON_NAME]-[DEMOGRAPHIC_DATA] [PERSON_NAME] - ID: poact_Gjk9vNpyns6Y" at bounding box center [524, 151] width 550 height 73
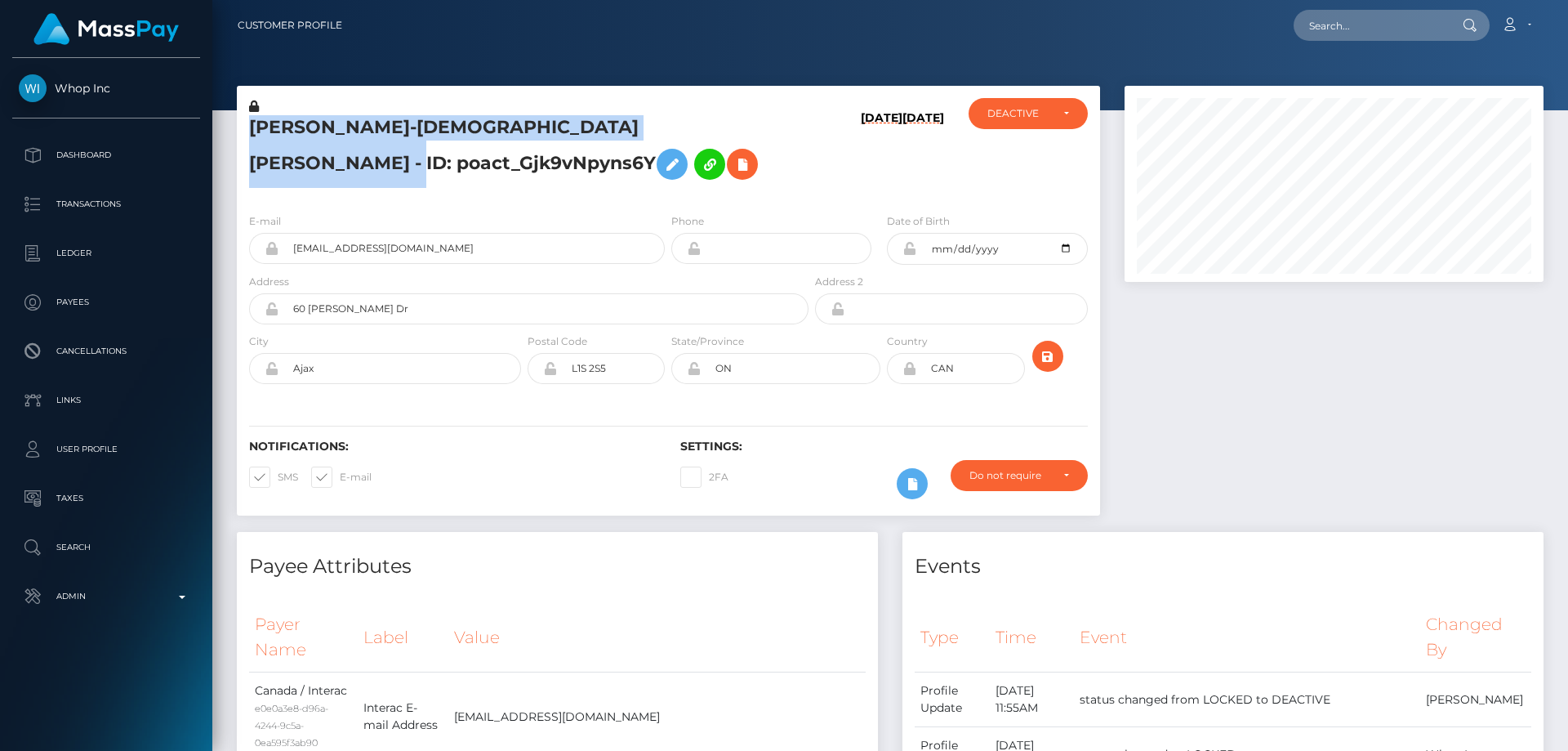
click at [366, 130] on h5 "[PERSON_NAME]-[DEMOGRAPHIC_DATA] [PERSON_NAME] - ID: poact_Gjk9vNpyns6Y" at bounding box center [524, 151] width 550 height 73
copy h5 "[PERSON_NAME]-[DEMOGRAPHIC_DATA] [PERSON_NAME] - ID: poact_Gjk9vNpyns6Y"
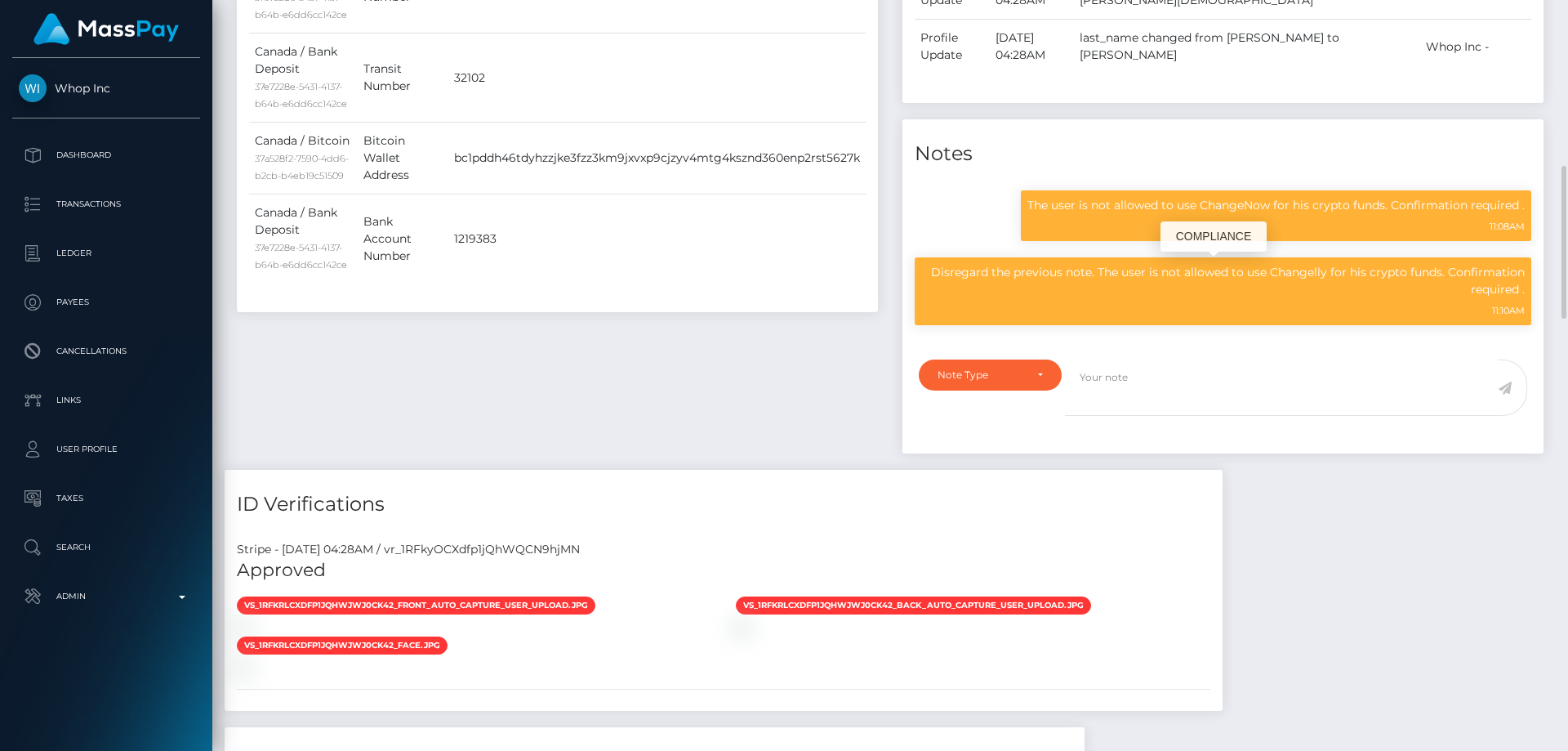
click at [1167, 288] on p "Disregard the previous note. The user is not allowed to use Changelly for his c…" at bounding box center [1223, 281] width 604 height 35
drag, startPoint x: 1167, startPoint y: 288, endPoint x: 1139, endPoint y: 315, distance: 38.9
click at [1145, 298] on p "Disregard the previous note. The user is not allowed to use Changelly for his c…" at bounding box center [1223, 281] width 604 height 35
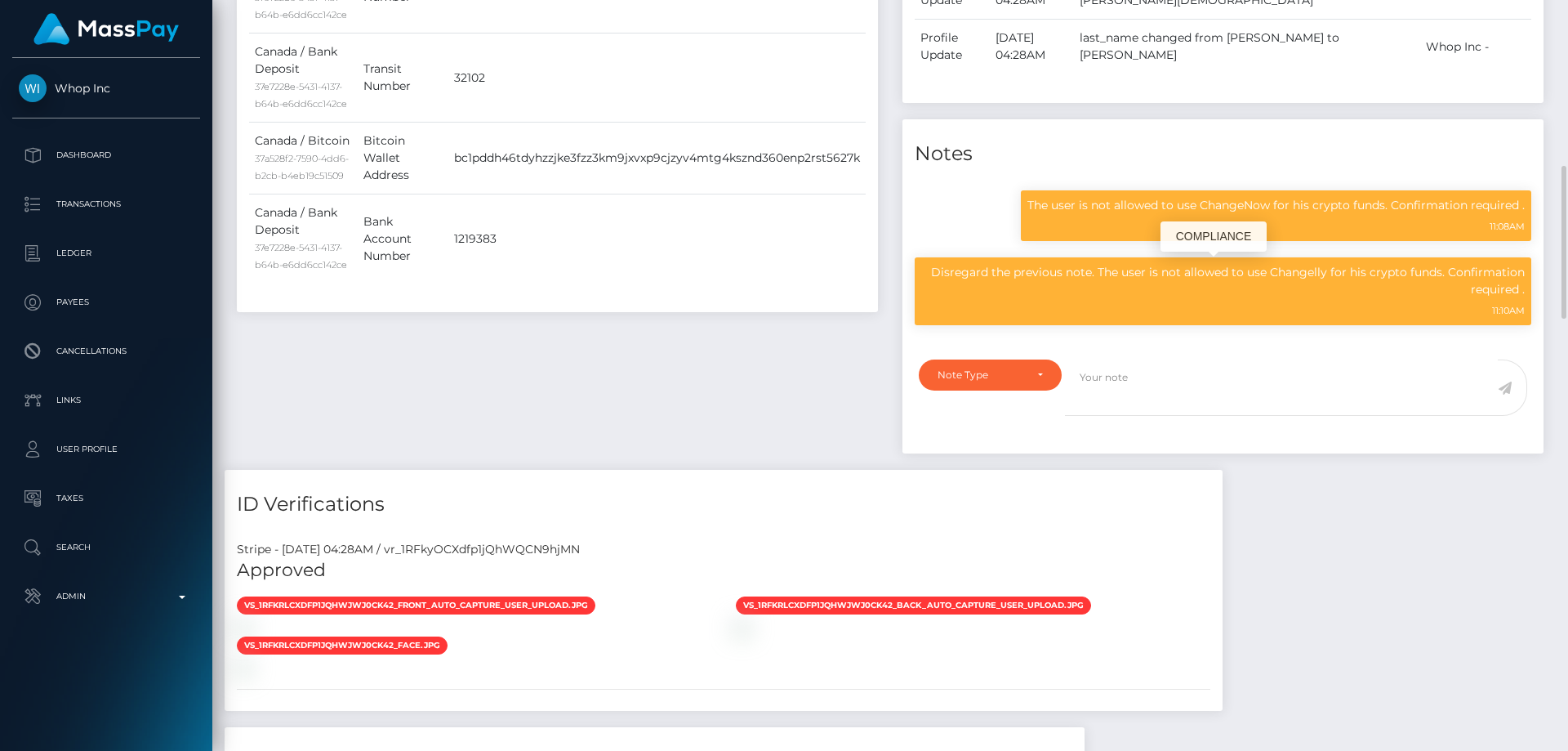
drag, startPoint x: 1105, startPoint y: 288, endPoint x: 1517, endPoint y: 314, distance: 412.8
click at [1517, 298] on p "Disregard the previous note. The user is not allowed to use Changelly for his c…" at bounding box center [1223, 281] width 604 height 35
copy p "The user is not allowed to use Changelly for his crypto funds. Confirmation req…"
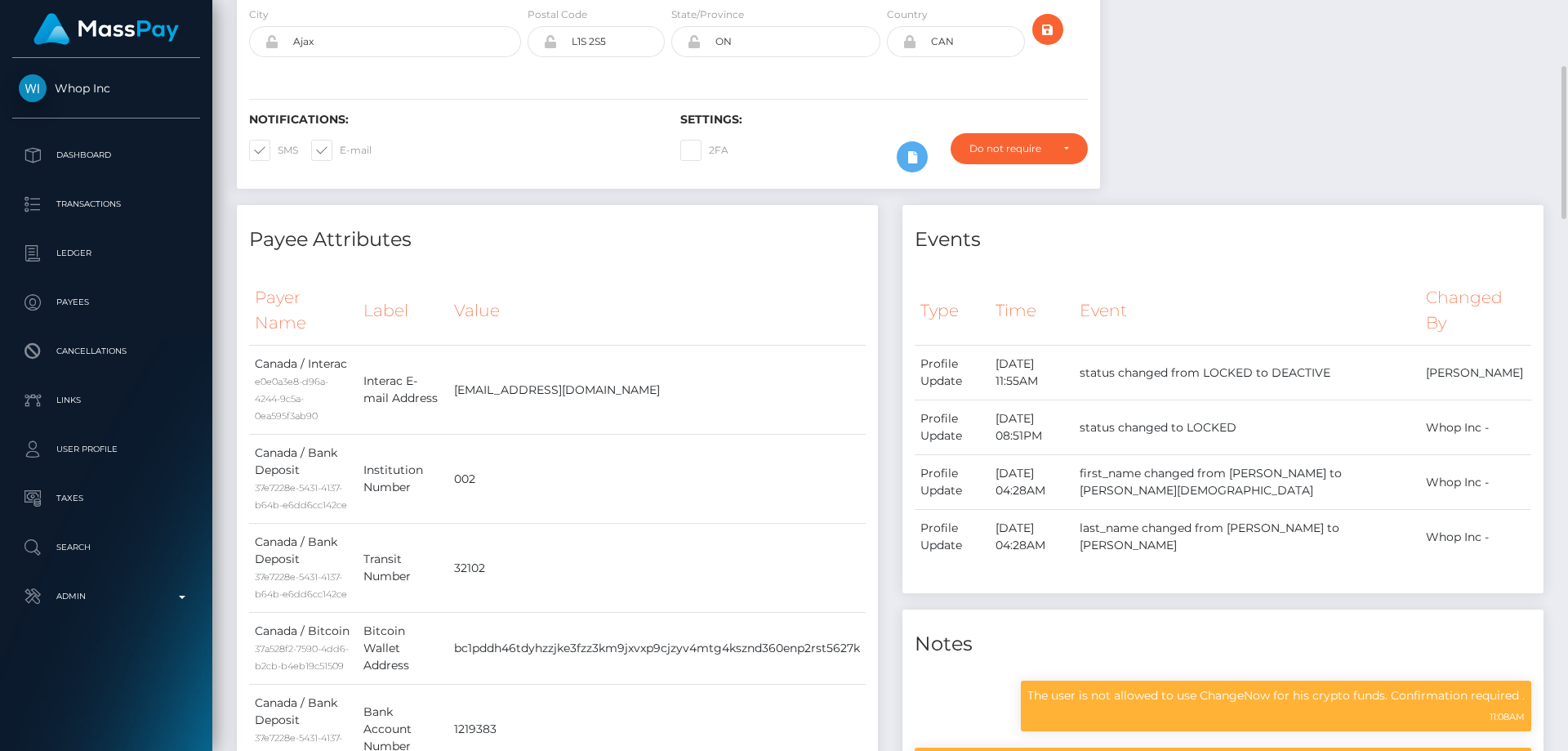
scroll to position [0, 0]
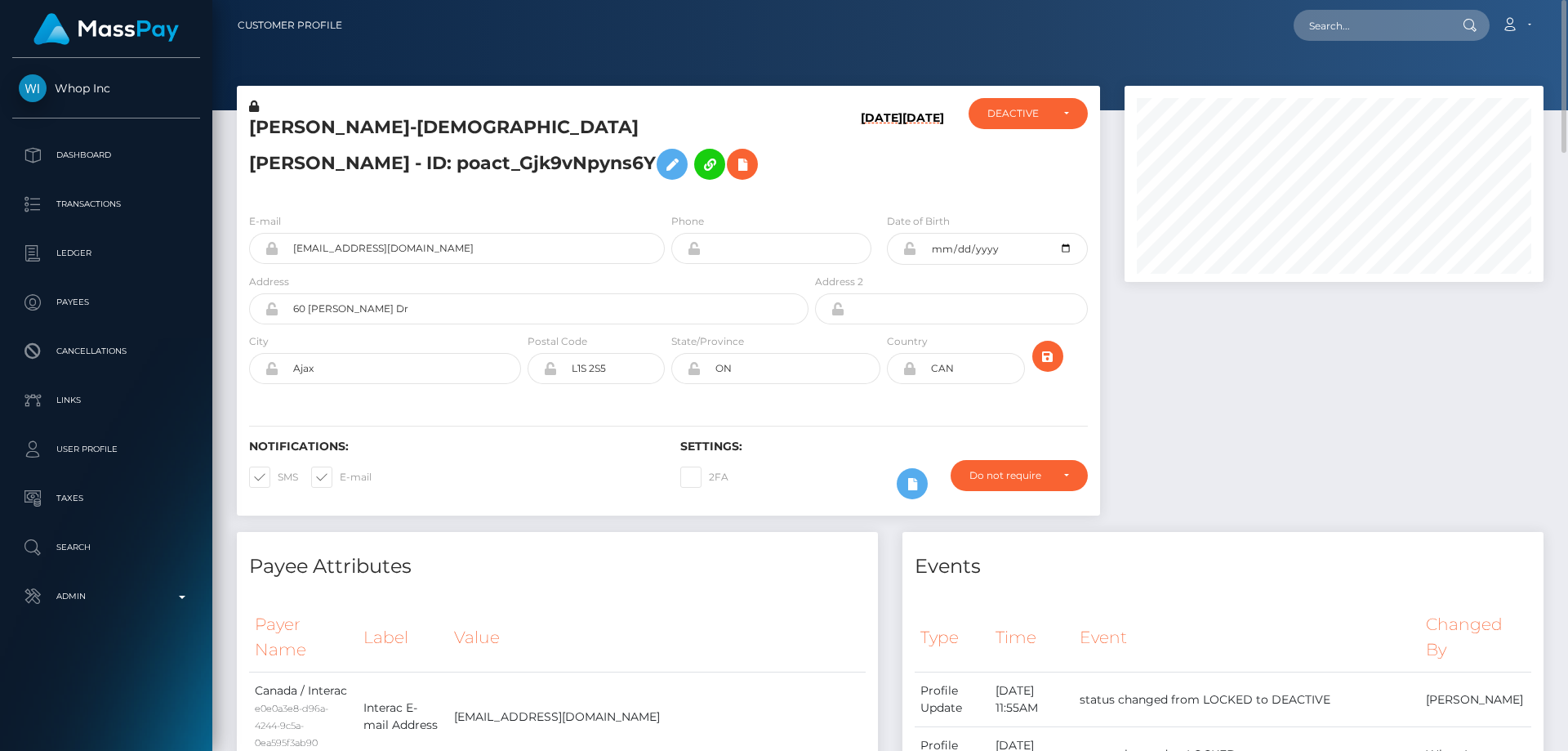
click at [423, 155] on h5 "[PERSON_NAME]-[DEMOGRAPHIC_DATA] [PERSON_NAME] - ID: poact_Gjk9vNpyns6Y" at bounding box center [524, 151] width 550 height 73
